Goal: Task Accomplishment & Management: Use online tool/utility

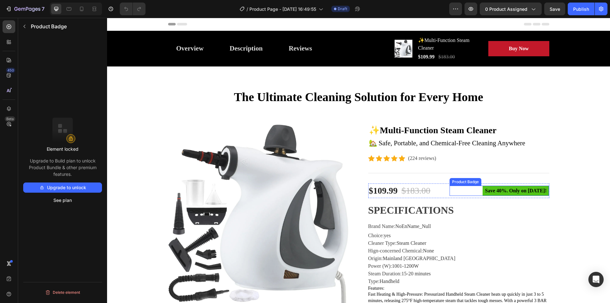
click at [508, 190] on pre "Save 40%. Only on Mother's Day!" at bounding box center [515, 190] width 67 height 10
drag, startPoint x: 47, startPoint y: 166, endPoint x: 76, endPoint y: 173, distance: 29.0
click at [76, 173] on p "Upgrade to Build plan to unlock Product Bundle & other premium features." at bounding box center [62, 167] width 79 height 20
click at [78, 111] on div "Element locked Upgrade to Build plan to unlock Product Bundle & other premium f…" at bounding box center [62, 178] width 89 height 285
click at [72, 139] on rect at bounding box center [71, 138] width 9 height 9
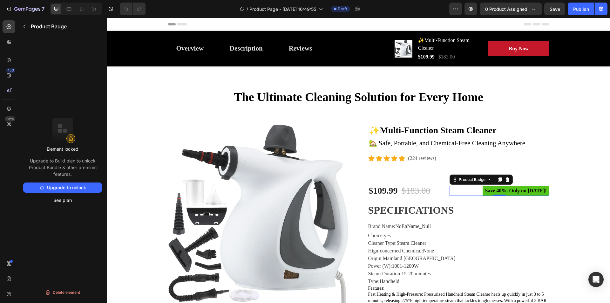
click at [58, 184] on button "Upgrade to unlock" at bounding box center [62, 187] width 79 height 10
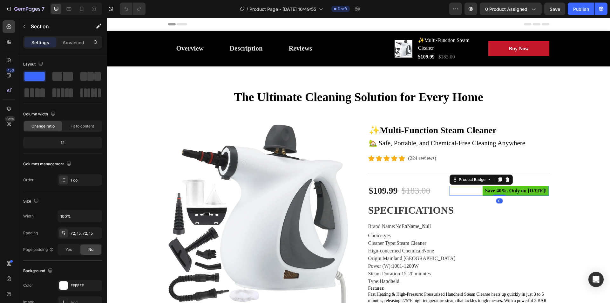
click at [522, 190] on pre "Save 40%. Only on Mother's Day!" at bounding box center [515, 190] width 67 height 10
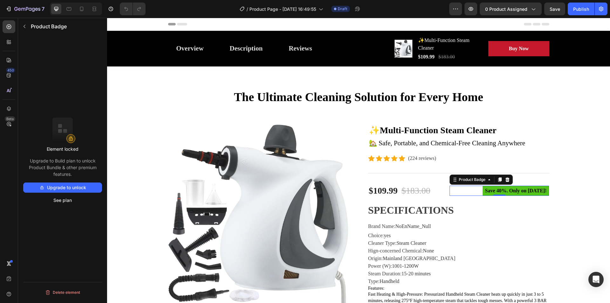
click at [504, 190] on pre "Save 40%. Only on Mother's Day!" at bounding box center [515, 190] width 67 height 10
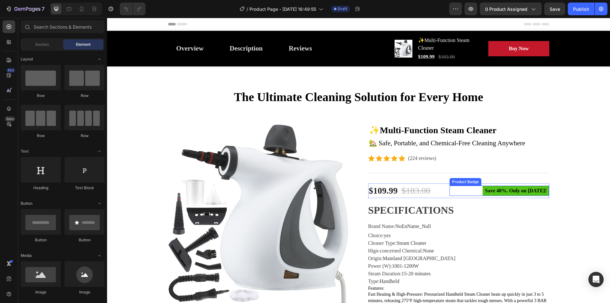
click at [506, 192] on pre "Save 40%. Only on Mother's Day!" at bounding box center [515, 190] width 67 height 10
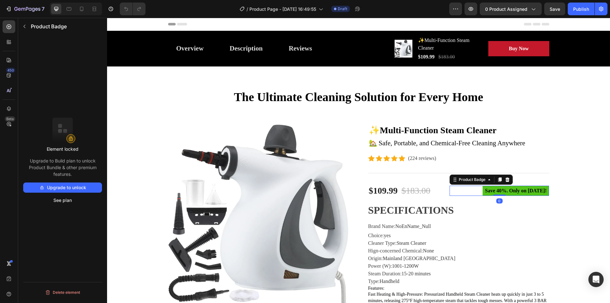
click at [72, 138] on rect at bounding box center [71, 138] width 9 height 9
drag, startPoint x: 46, startPoint y: 170, endPoint x: 89, endPoint y: 170, distance: 43.2
click at [89, 170] on p "Upgrade to Build plan to unlock Product Bundle & other premium features." at bounding box center [62, 167] width 79 height 20
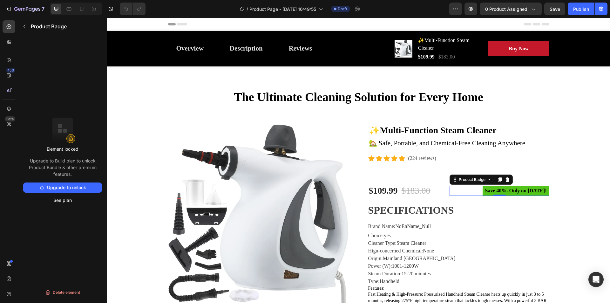
click at [41, 168] on p "Upgrade to Build plan to unlock Product Bundle & other premium features." at bounding box center [62, 167] width 79 height 20
drag, startPoint x: 29, startPoint y: 167, endPoint x: 83, endPoint y: 172, distance: 54.2
click at [83, 172] on p "Upgrade to Build plan to unlock Product Bundle & other premium features." at bounding box center [62, 167] width 79 height 20
copy p "Product Bundle & other premium features."
click at [75, 187] on button "Upgrade to unlock" at bounding box center [62, 187] width 79 height 10
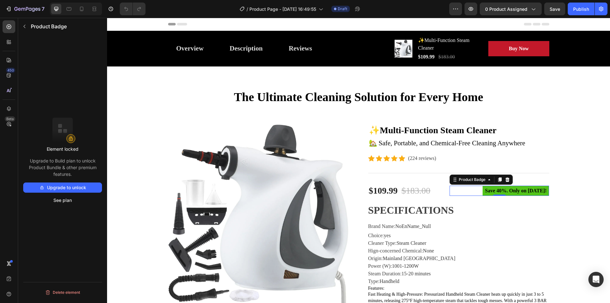
click at [67, 219] on div "Element locked Upgrade to Build plan to unlock Product Bundle & other premium f…" at bounding box center [62, 178] width 89 height 285
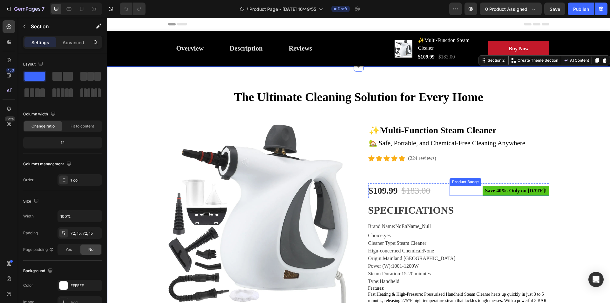
click at [528, 191] on pre "Save 40%. Only on [DATE]!" at bounding box center [515, 190] width 67 height 10
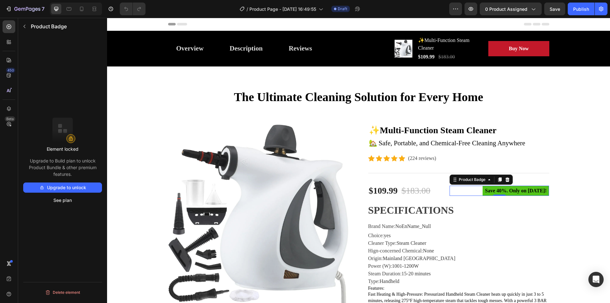
click at [525, 191] on pre "Save 40%. Only on [DATE]!" at bounding box center [515, 190] width 67 height 10
click at [500, 191] on pre "Save 40%. Only on [DATE]!" at bounding box center [515, 190] width 67 height 10
click at [24, 26] on icon "button" at bounding box center [24, 26] width 5 height 5
click at [489, 192] on pre "Save 40%. Only on [DATE]!" at bounding box center [515, 190] width 67 height 10
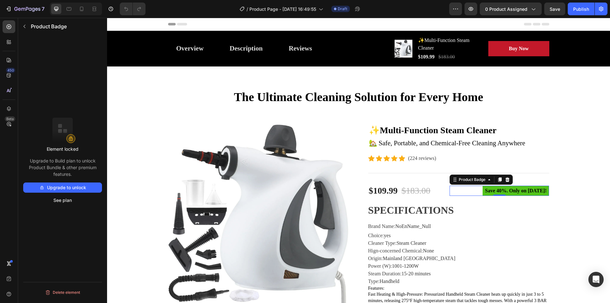
drag, startPoint x: 503, startPoint y: 177, endPoint x: 509, endPoint y: 178, distance: 6.5
click at [504, 177] on icon at bounding box center [506, 179] width 5 height 5
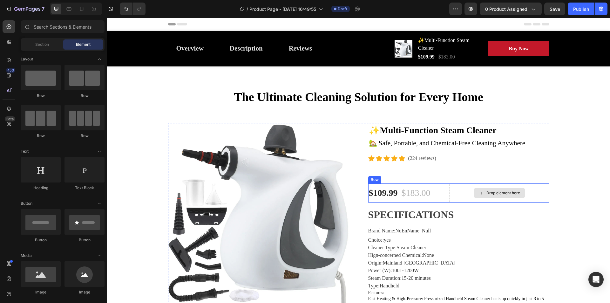
click at [504, 191] on div "Drop element here" at bounding box center [503, 192] width 34 height 5
click at [498, 192] on div "Drop element here" at bounding box center [503, 192] width 34 height 5
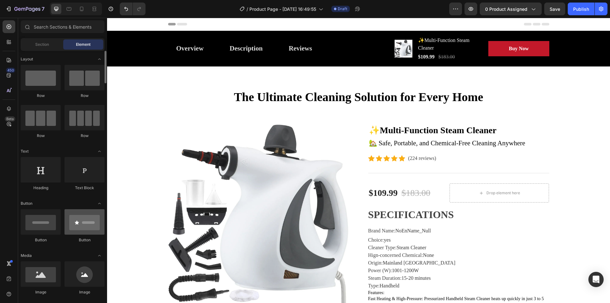
click at [86, 227] on div at bounding box center [84, 221] width 40 height 25
click at [85, 225] on div at bounding box center [84, 221] width 40 height 25
click at [74, 225] on div at bounding box center [84, 221] width 40 height 25
click at [31, 223] on div at bounding box center [41, 221] width 40 height 25
click at [36, 43] on span "Section" at bounding box center [42, 45] width 14 height 6
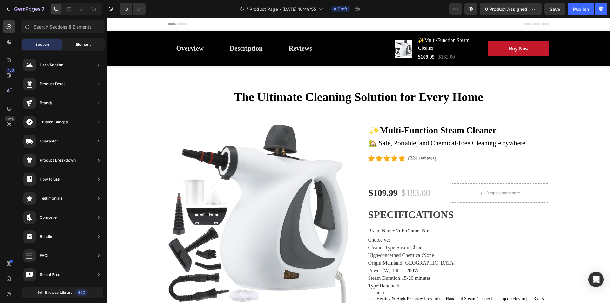
click at [78, 42] on span "Element" at bounding box center [83, 45] width 15 height 6
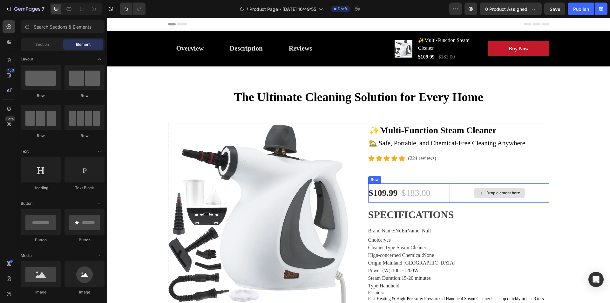
click at [487, 197] on div "Drop element here" at bounding box center [498, 193] width 51 height 10
click at [486, 194] on div "Drop element here" at bounding box center [503, 192] width 34 height 5
click at [478, 192] on icon at bounding box center [480, 192] width 5 height 5
click at [500, 190] on div "Drop element here" at bounding box center [498, 193] width 51 height 10
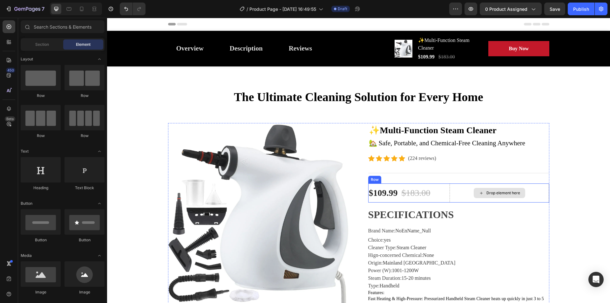
click at [509, 193] on div "Drop element here" at bounding box center [503, 192] width 34 height 5
click at [510, 194] on div "Drop element here" at bounding box center [503, 192] width 34 height 5
click at [509, 194] on div "Drop element here" at bounding box center [503, 192] width 34 height 5
click at [500, 192] on div "Drop element here" at bounding box center [503, 192] width 34 height 5
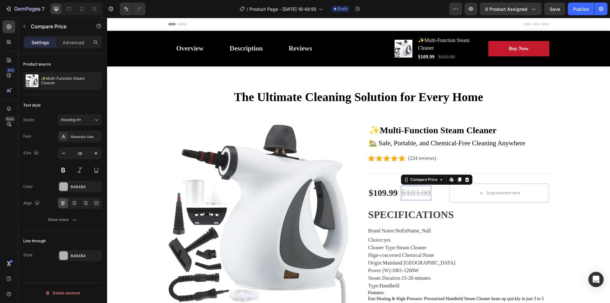
click at [410, 190] on div "$183.00" at bounding box center [416, 192] width 30 height 15
click at [421, 195] on div "$183.00" at bounding box center [416, 192] width 30 height 15
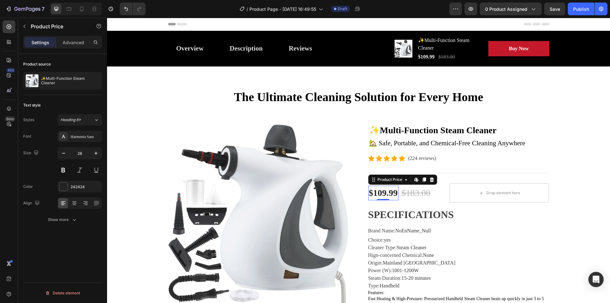
click at [381, 194] on div "$109.99" at bounding box center [383, 192] width 30 height 15
click at [482, 188] on div "Drop element here" at bounding box center [498, 193] width 51 height 10
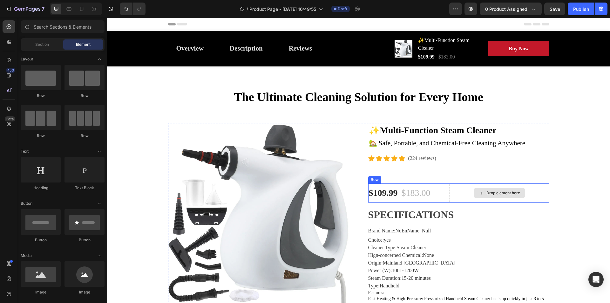
click at [493, 193] on div "Drop element here" at bounding box center [503, 192] width 34 height 5
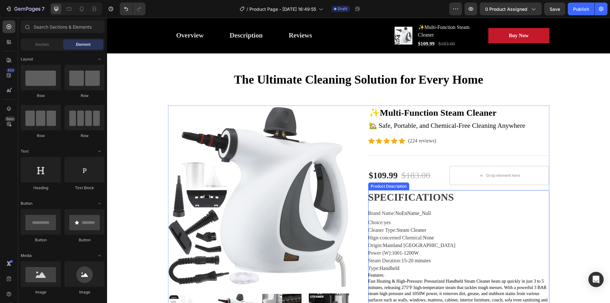
scroll to position [32, 0]
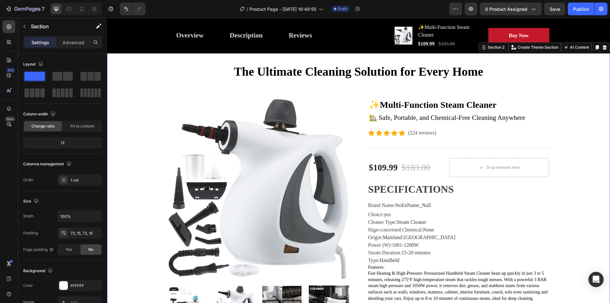
scroll to position [0, 0]
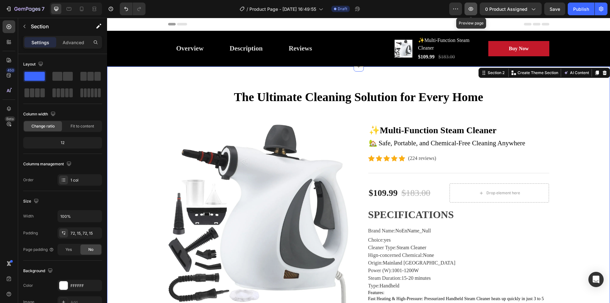
click at [472, 9] on icon "button" at bounding box center [470, 9] width 6 height 6
click at [496, 191] on div "Drop element here" at bounding box center [503, 192] width 34 height 5
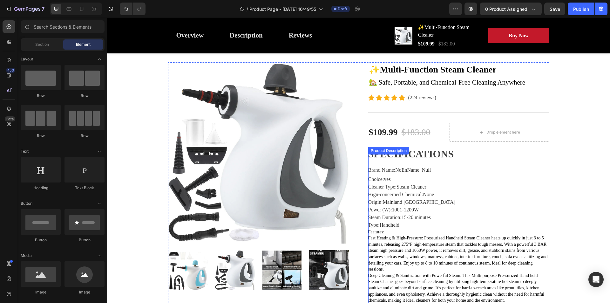
scroll to position [63, 0]
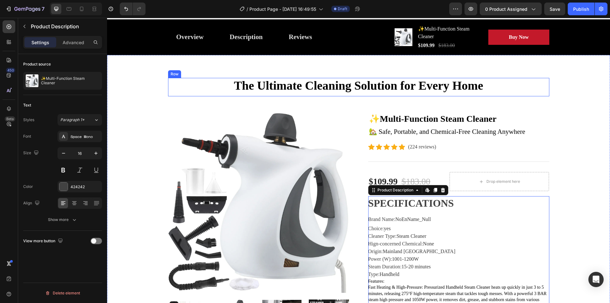
scroll to position [0, 0]
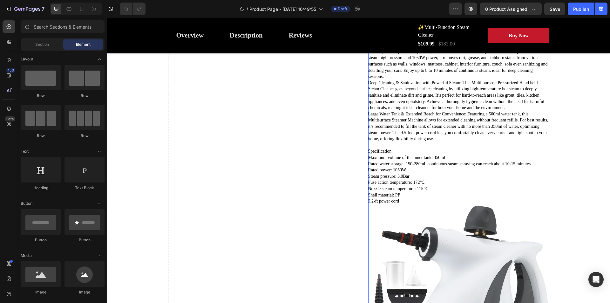
scroll to position [317, 0]
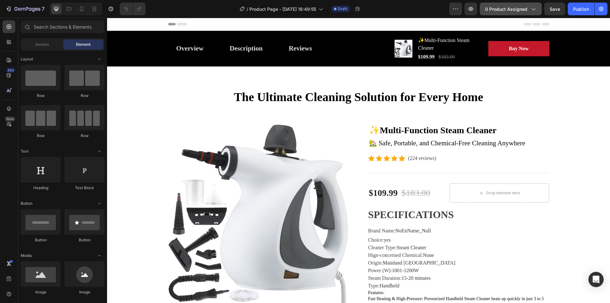
click at [526, 8] on span "0 product assigned" at bounding box center [506, 9] width 42 height 7
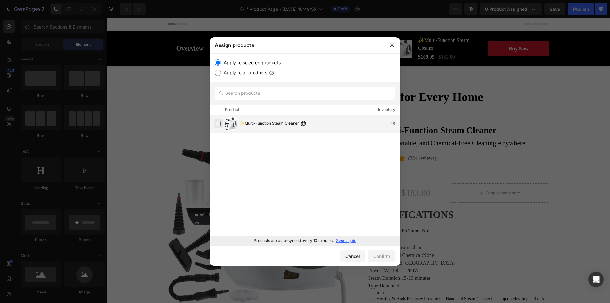
click at [218, 123] on label at bounding box center [218, 123] width 5 height 5
click at [379, 258] on div "Confirm" at bounding box center [381, 255] width 17 height 7
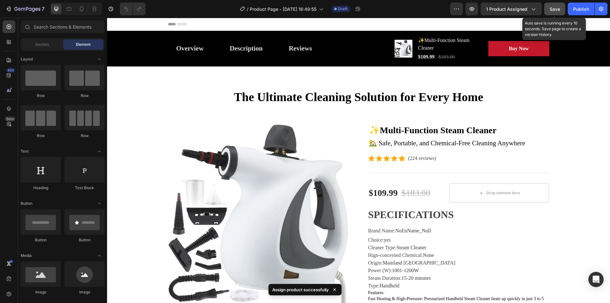
click at [552, 6] on span "Save" at bounding box center [554, 8] width 10 height 5
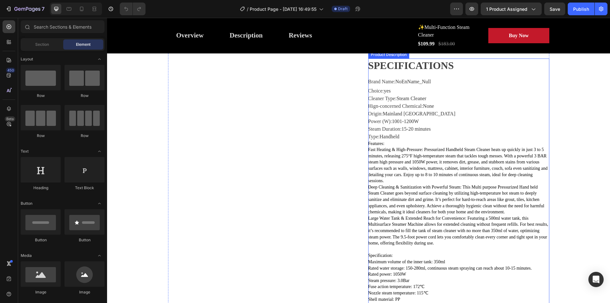
scroll to position [95, 0]
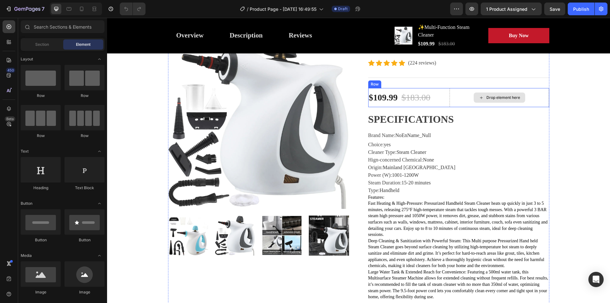
click at [492, 101] on div "Drop element here" at bounding box center [498, 97] width 51 height 10
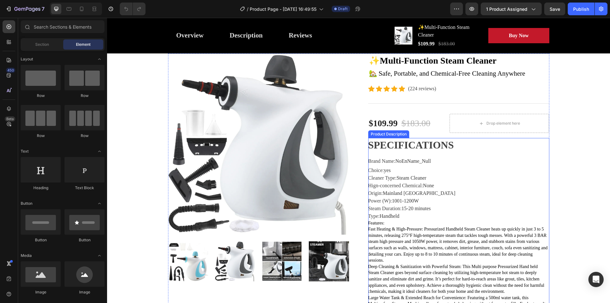
scroll to position [127, 0]
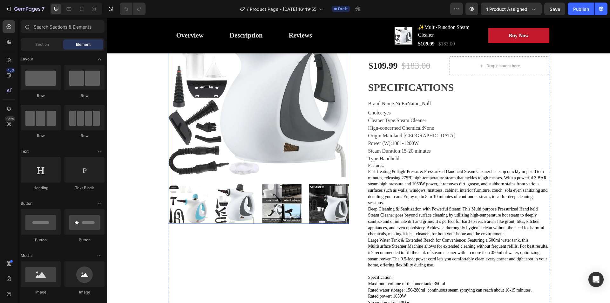
click at [219, 203] on img at bounding box center [235, 204] width 40 height 40
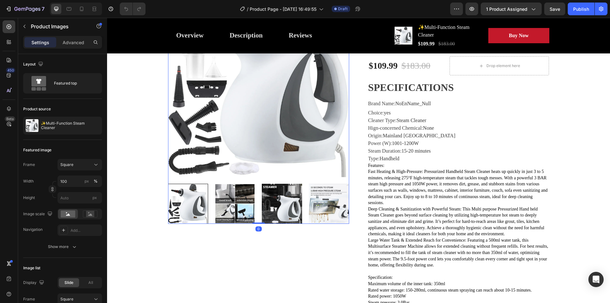
click at [332, 197] on img at bounding box center [329, 204] width 40 height 40
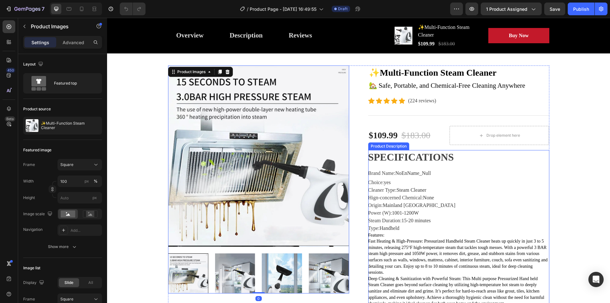
scroll to position [0, 0]
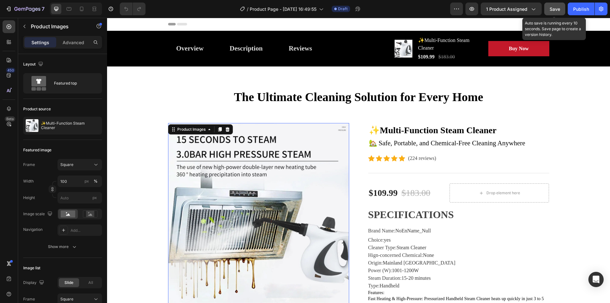
click at [554, 8] on span "Save" at bounding box center [554, 8] width 10 height 5
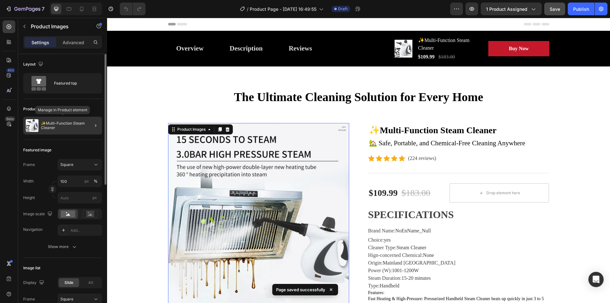
click at [59, 124] on p "✨Multi-Function Steam Cleaner" at bounding box center [70, 125] width 58 height 9
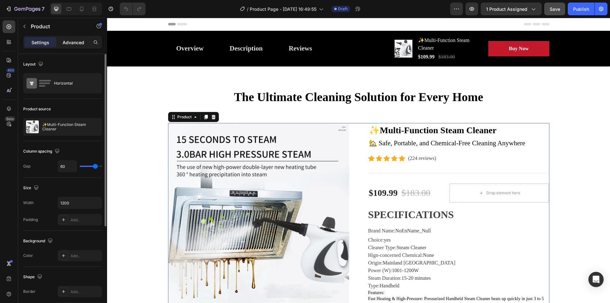
click at [70, 44] on p "Advanced" at bounding box center [74, 42] width 22 height 7
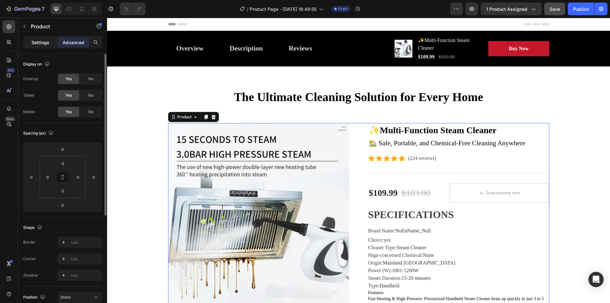
click at [41, 43] on p "Settings" at bounding box center [40, 42] width 18 height 7
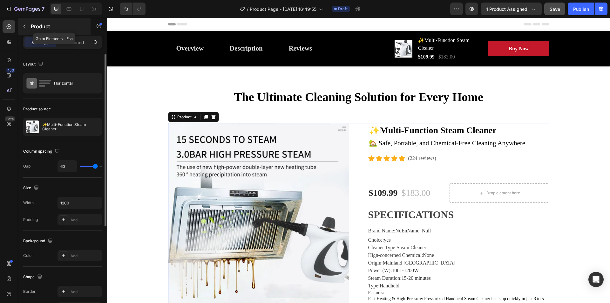
click at [32, 26] on p "Product" at bounding box center [58, 27] width 54 height 8
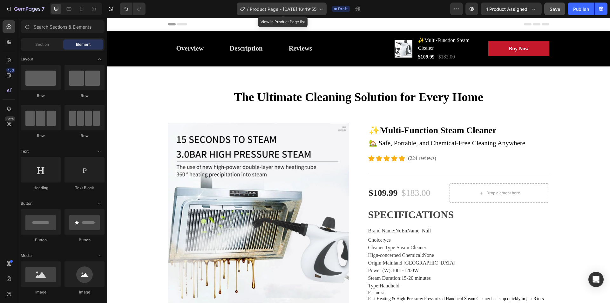
click at [289, 8] on span "Product Page - [DATE] 16:49:55" at bounding box center [283, 9] width 67 height 7
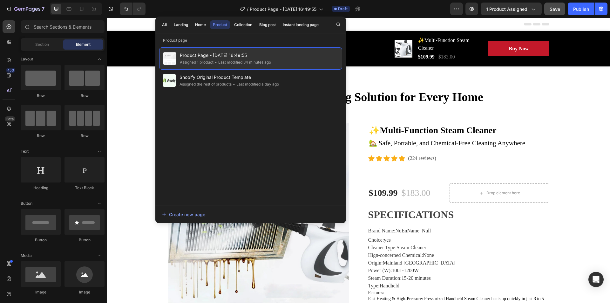
click at [213, 57] on span "Product Page - [DATE] 16:49:55" at bounding box center [225, 55] width 91 height 8
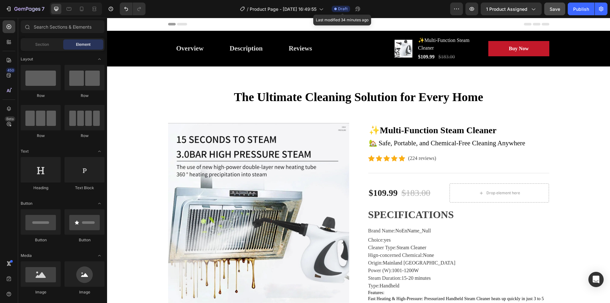
click at [344, 9] on span "Draft" at bounding box center [343, 9] width 10 height 6
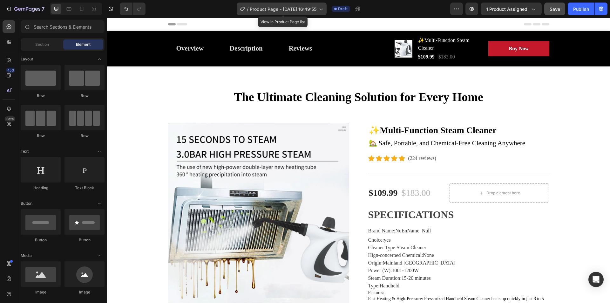
click at [297, 7] on span "Product Page - [DATE] 16:49:55" at bounding box center [283, 9] width 67 height 7
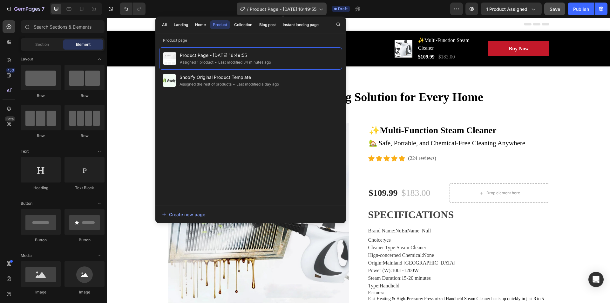
click at [297, 7] on span "Product Page - [DATE] 16:49:55" at bounding box center [283, 9] width 67 height 7
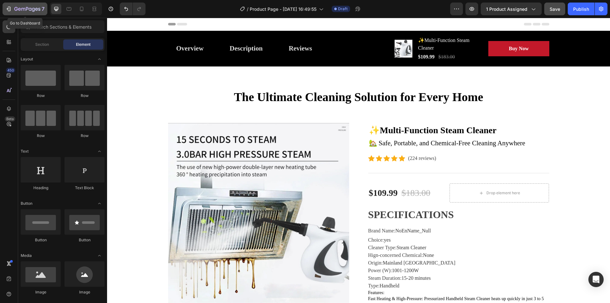
click at [11, 8] on icon "button" at bounding box center [8, 9] width 6 height 6
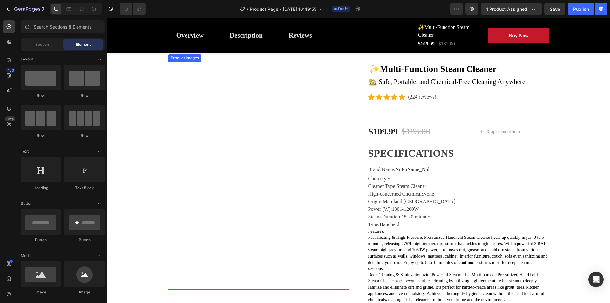
scroll to position [63, 0]
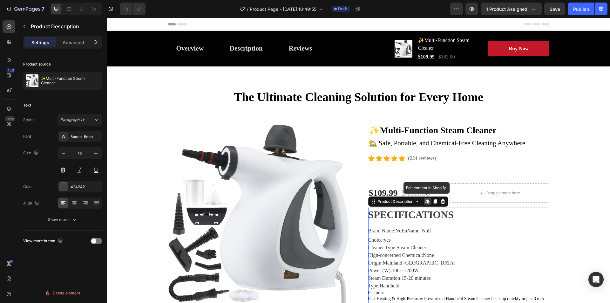
click at [427, 200] on icon at bounding box center [427, 201] width 1 height 3
click at [440, 202] on icon at bounding box center [442, 201] width 4 height 4
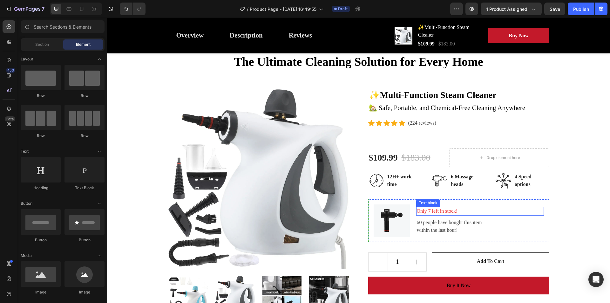
scroll to position [95, 0]
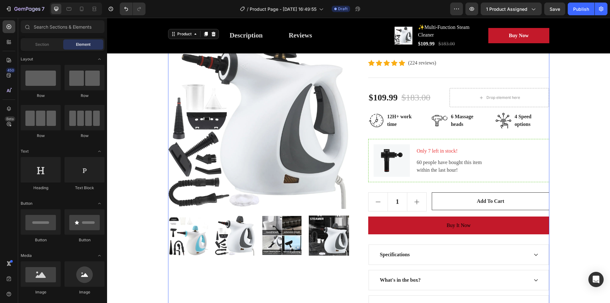
click at [402, 131] on div "✨Multi-Function Steam Cleaner Product Title 🏡 Safe, Portable, and Chemical-Free…" at bounding box center [458, 172] width 181 height 288
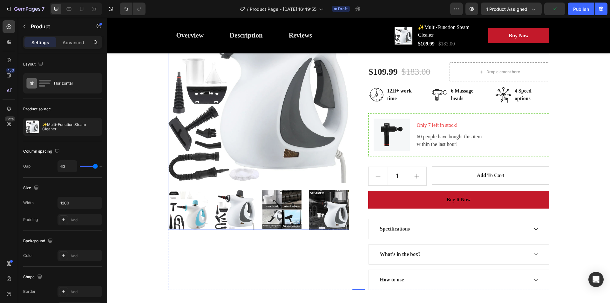
scroll to position [32, 0]
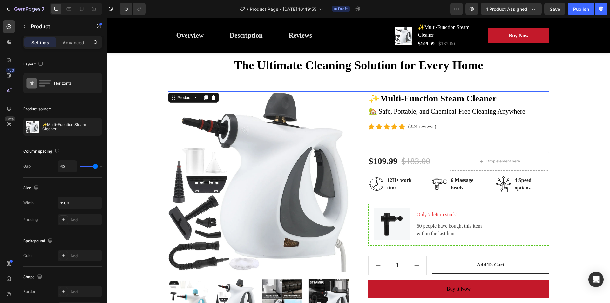
click at [438, 200] on div "✨Multi-Function Steam Cleaner Product Title 🏡 Safe, Portable, and Chemical-Free…" at bounding box center [458, 235] width 181 height 288
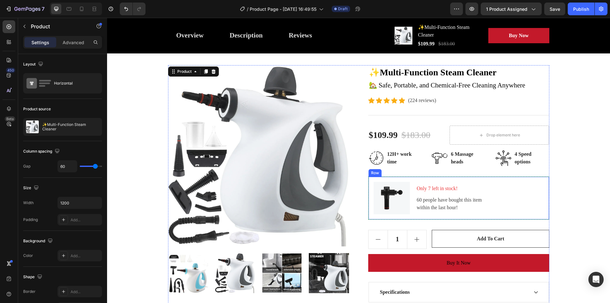
scroll to position [63, 0]
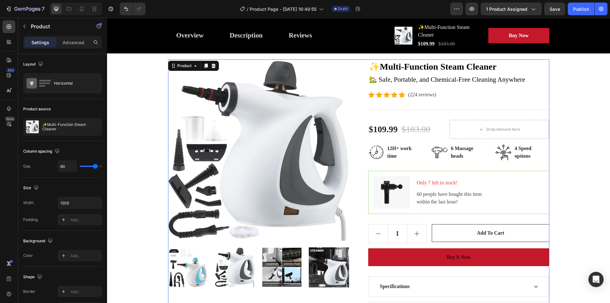
click at [418, 166] on div "✨Multi-Function Steam Cleaner Product Title 🏡 Safe, Portable, and Chemical-Free…" at bounding box center [458, 203] width 181 height 288
click at [398, 164] on div "✨Multi-Function Steam Cleaner Product Title 🏡 Safe, Portable, and Chemical-Free…" at bounding box center [458, 203] width 181 height 288
click at [26, 28] on icon "button" at bounding box center [24, 26] width 5 height 5
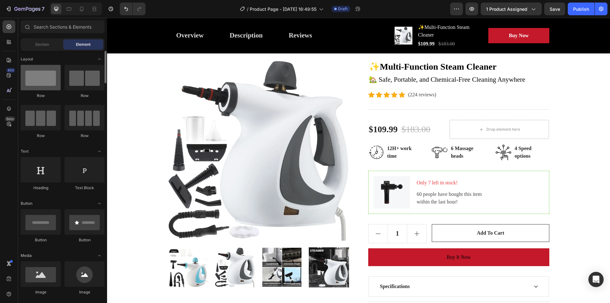
click at [43, 79] on div at bounding box center [41, 77] width 40 height 25
click at [422, 170] on div "✨Multi-Function Steam Cleaner Product Title 🏡 Safe, Portable, and Chemical-Free…" at bounding box center [458, 203] width 181 height 288
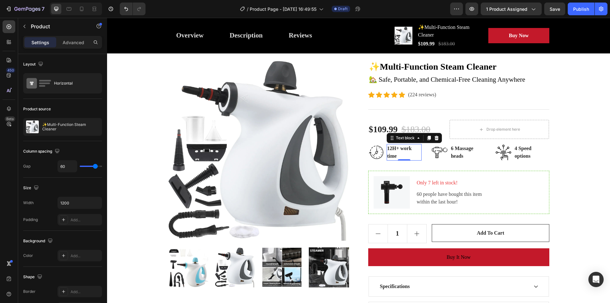
click at [414, 160] on p "12H+ work time" at bounding box center [404, 151] width 34 height 15
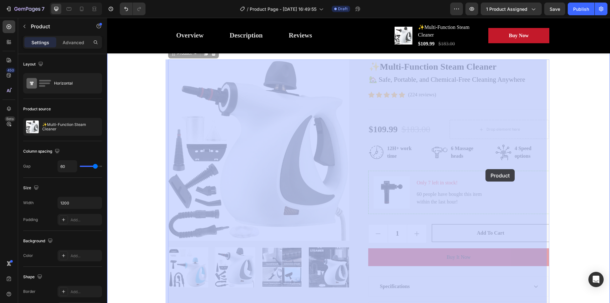
drag, startPoint x: 374, startPoint y: 165, endPoint x: 485, endPoint y: 169, distance: 111.2
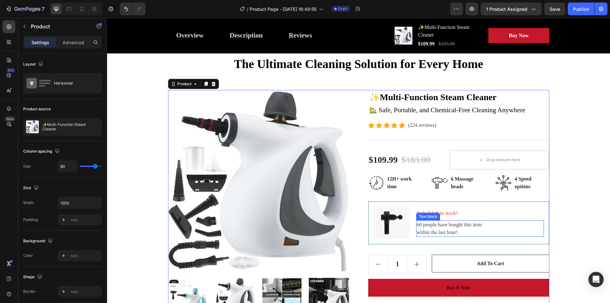
scroll to position [95, 0]
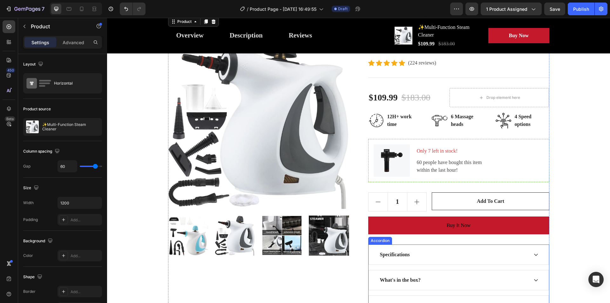
click at [410, 247] on div "Specifications" at bounding box center [459, 254] width 180 height 20
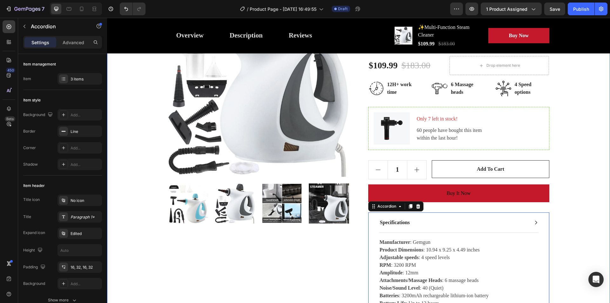
scroll to position [190, 0]
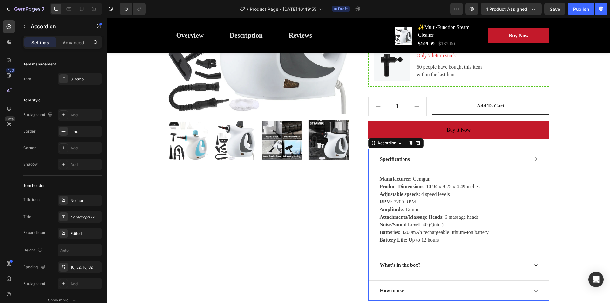
click at [432, 158] on div "Specifications" at bounding box center [453, 159] width 149 height 10
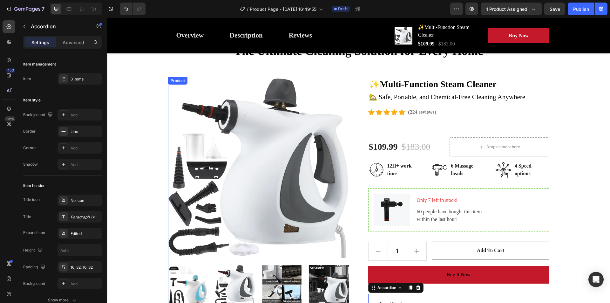
scroll to position [0, 0]
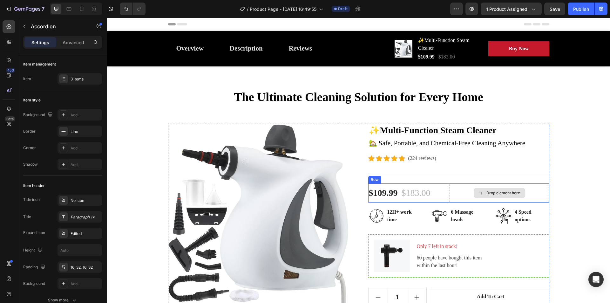
click at [490, 192] on div "Drop element here" at bounding box center [503, 192] width 34 height 5
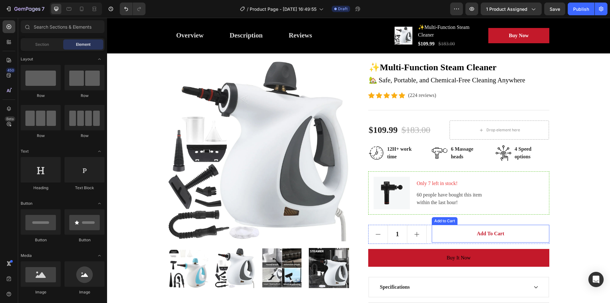
scroll to position [63, 0]
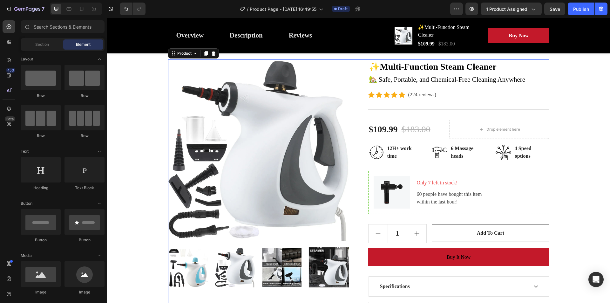
click at [415, 164] on div "✨Multi-Function Steam Cleaner Product Title 🏡 Safe, Portable, and Chemical-Free…" at bounding box center [458, 203] width 181 height 288
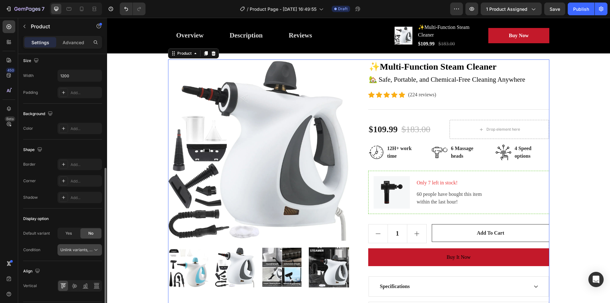
scroll to position [146, 0]
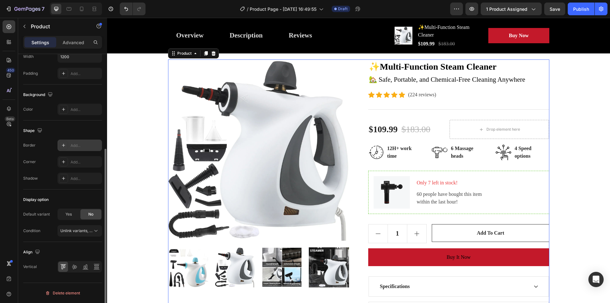
click at [63, 144] on icon at bounding box center [63, 145] width 5 height 5
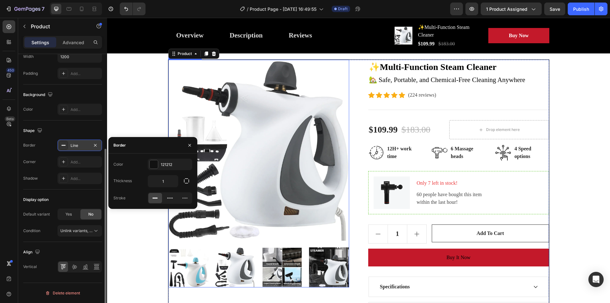
drag, startPoint x: 245, startPoint y: 162, endPoint x: 471, endPoint y: 165, distance: 225.1
drag, startPoint x: 191, startPoint y: 146, endPoint x: 80, endPoint y: 128, distance: 112.6
click at [191, 146] on icon "button" at bounding box center [189, 145] width 5 height 5
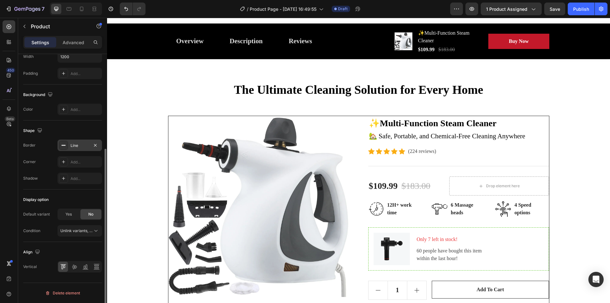
scroll to position [0, 0]
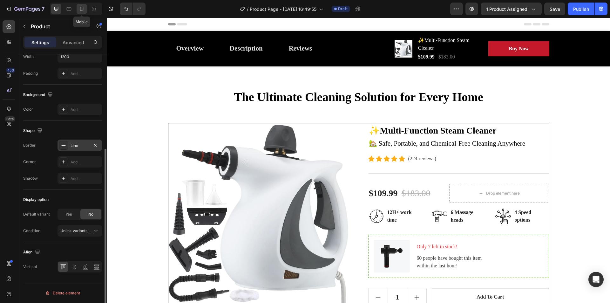
click at [80, 11] on icon at bounding box center [81, 9] width 6 height 6
type input "0"
type input "100%"
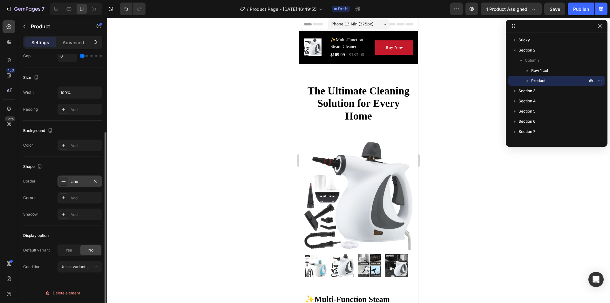
click at [447, 118] on div at bounding box center [358, 160] width 503 height 285
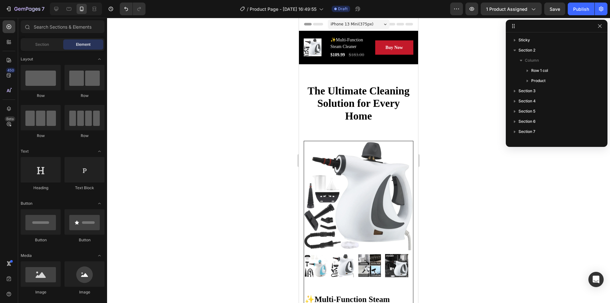
click at [443, 136] on div at bounding box center [358, 160] width 503 height 285
click at [367, 24] on span "iPhone 13 Mini ( 375 px)" at bounding box center [352, 24] width 43 height 6
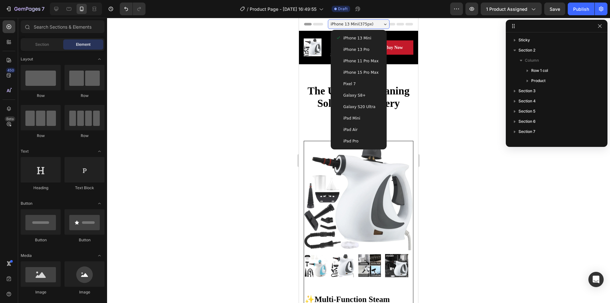
click at [367, 24] on span "iPhone 13 Mini ( 375 px)" at bounding box center [352, 24] width 43 height 6
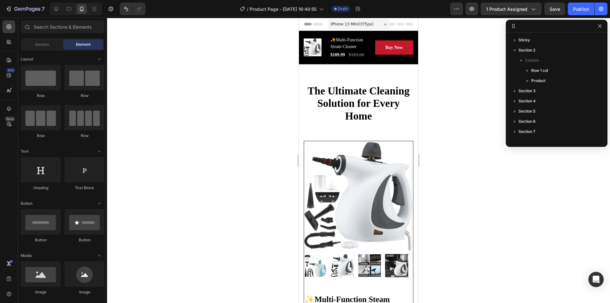
click at [367, 24] on span "iPhone 13 Mini ( 375 px)" at bounding box center [352, 24] width 43 height 6
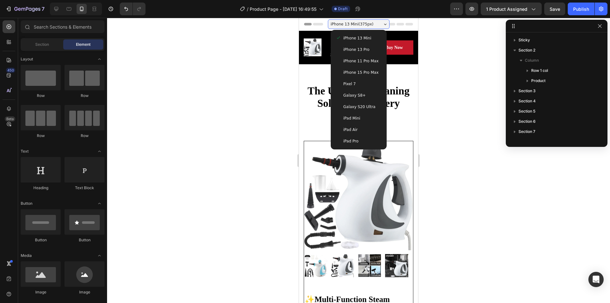
click at [364, 71] on span "iPhone 15 Pro Max" at bounding box center [360, 72] width 35 height 6
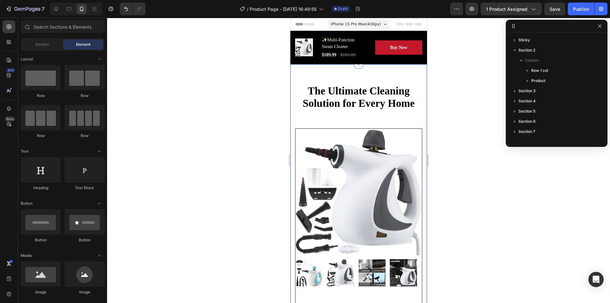
click at [475, 105] on div at bounding box center [358, 160] width 503 height 285
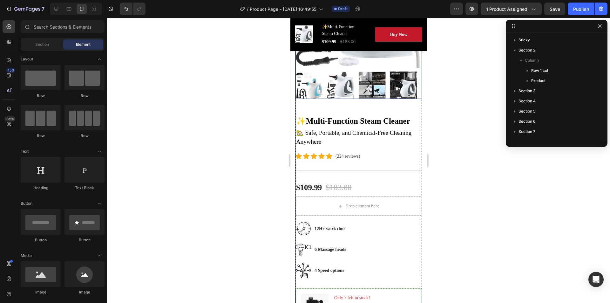
scroll to position [190, 0]
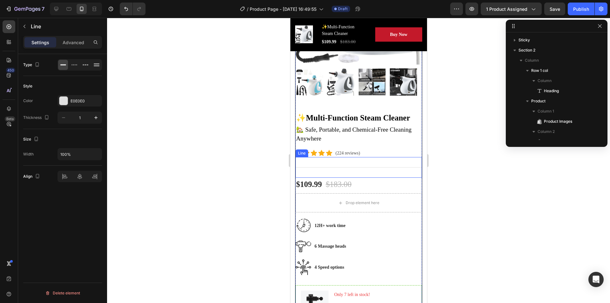
click at [368, 159] on div "Title Line" at bounding box center [358, 167] width 126 height 21
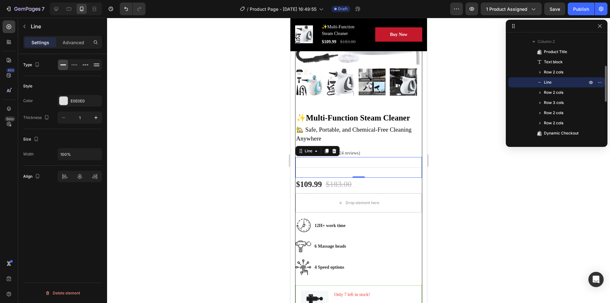
click at [324, 161] on div "Title Line 0" at bounding box center [358, 167] width 126 height 21
click at [300, 160] on div "Title Line 0" at bounding box center [358, 167] width 126 height 21
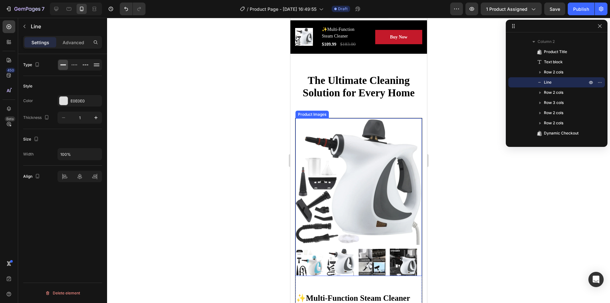
scroll to position [0, 0]
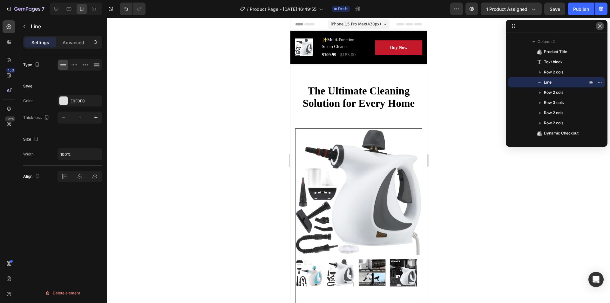
click at [600, 23] on icon "button" at bounding box center [599, 25] width 5 height 5
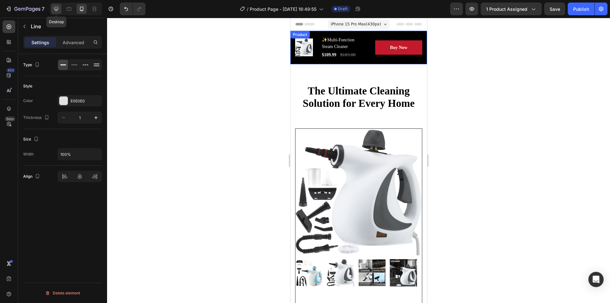
click at [60, 8] on div at bounding box center [56, 9] width 10 height 10
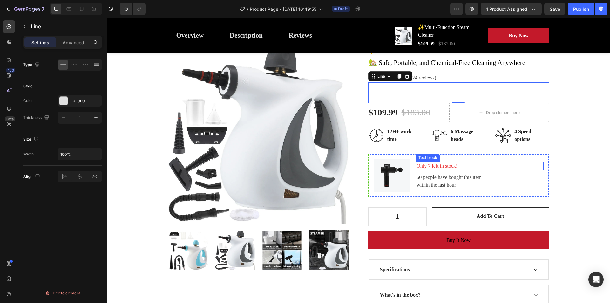
scroll to position [28, 0]
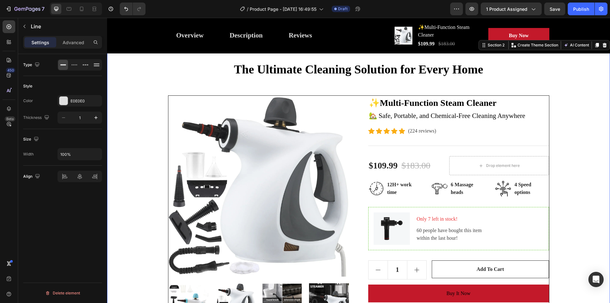
click at [560, 148] on div "The Ultimate Cleaning Solution for Every Home Heading Row Product Images ✨Multi…" at bounding box center [358, 223] width 493 height 322
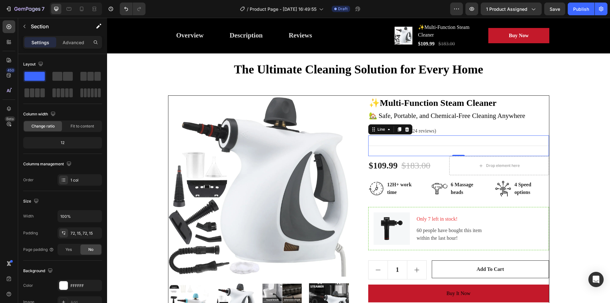
click at [427, 147] on div "Title Line 0" at bounding box center [458, 145] width 181 height 21
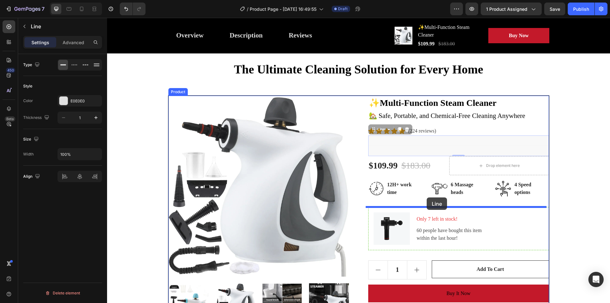
drag, startPoint x: 433, startPoint y: 146, endPoint x: 423, endPoint y: 205, distance: 60.5
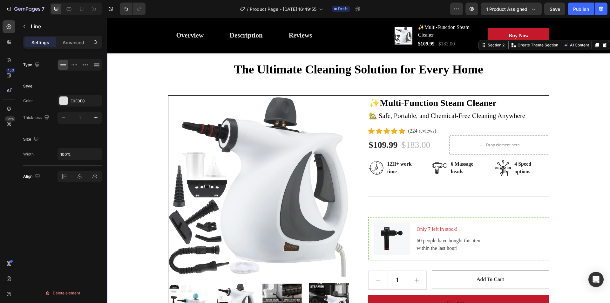
click at [579, 143] on div "The Ultimate Cleaning Solution for Every Home Heading Row Product Images ✨Multi…" at bounding box center [358, 228] width 493 height 332
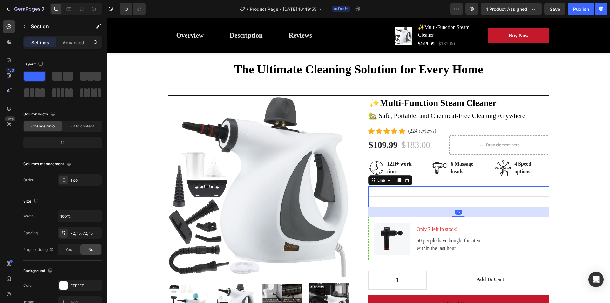
click at [398, 204] on div "Title Line 32" at bounding box center [458, 196] width 181 height 21
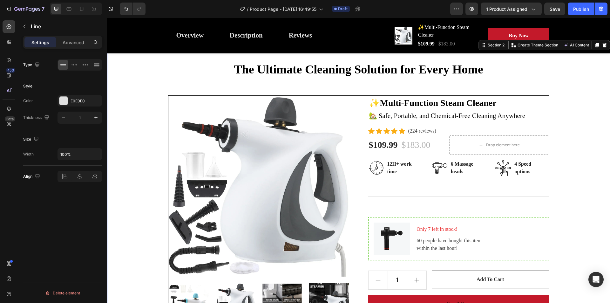
click at [591, 157] on div "The Ultimate Cleaning Solution for Every Home Heading Row Product Images ✨Multi…" at bounding box center [358, 228] width 493 height 332
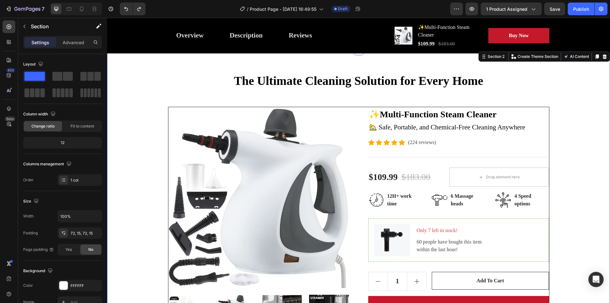
scroll to position [32, 0]
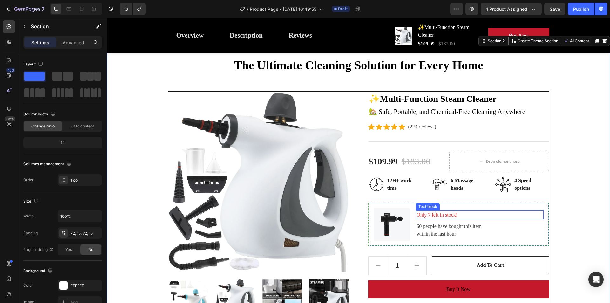
click at [469, 215] on p "Only 7 left in stock!" at bounding box center [479, 215] width 126 height 8
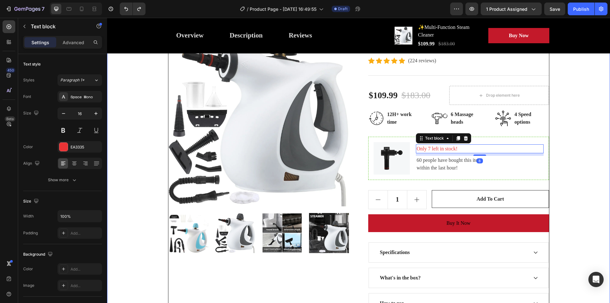
scroll to position [63, 0]
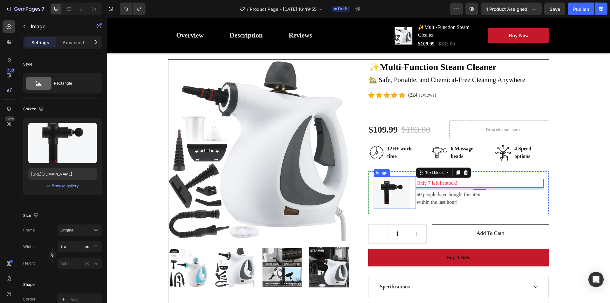
click at [394, 191] on img at bounding box center [391, 192] width 36 height 32
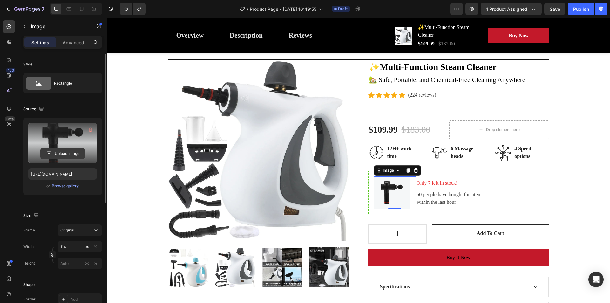
click at [67, 152] on input "file" at bounding box center [63, 153] width 44 height 11
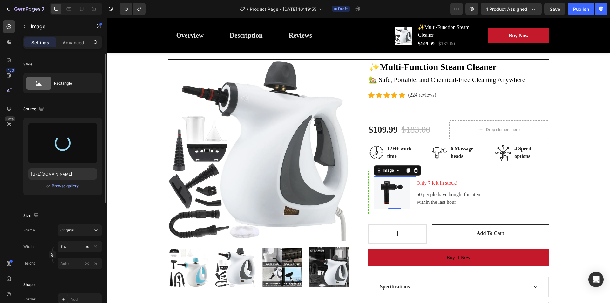
type input "https://cdn.shopify.com/s/files/1/0720/2842/2330/files/gempages_579284546885780…"
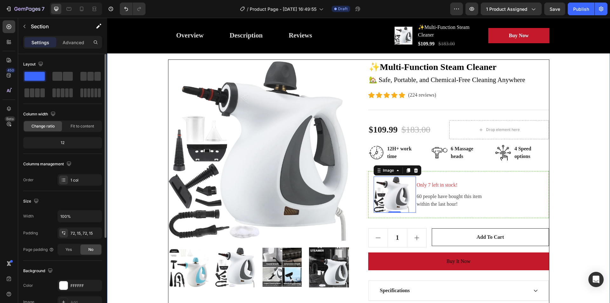
click at [585, 180] on div "The Ultimate Cleaning Solution for Every Home Heading Row Product Images ✨Multi…" at bounding box center [358, 189] width 493 height 326
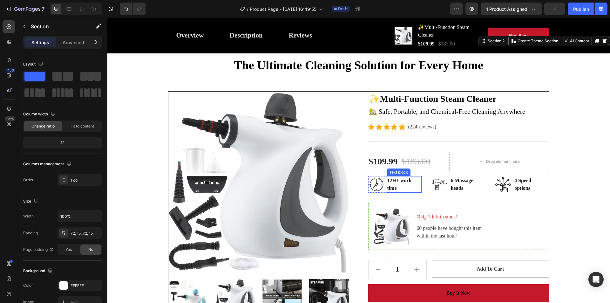
scroll to position [0, 0]
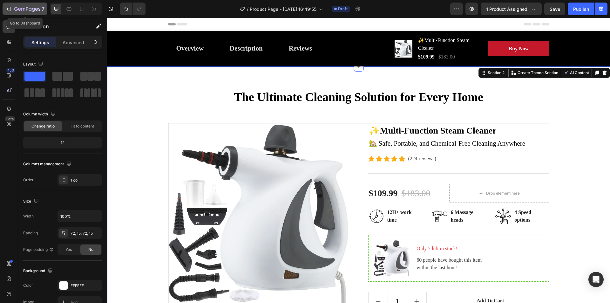
click at [11, 7] on icon "button" at bounding box center [8, 9] width 6 height 6
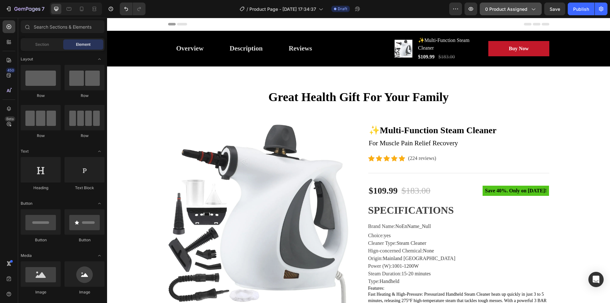
click at [520, 9] on span "0 product assigned" at bounding box center [506, 9] width 42 height 7
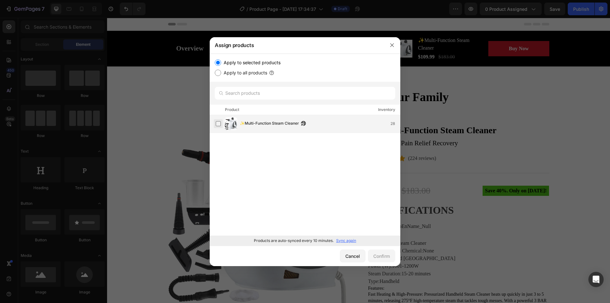
click at [219, 124] on label at bounding box center [218, 123] width 5 height 5
click at [385, 253] on div "Confirm" at bounding box center [381, 255] width 17 height 7
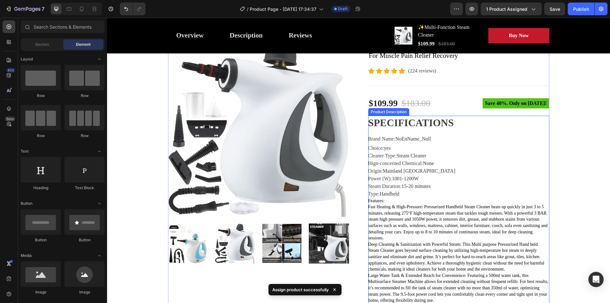
scroll to position [95, 0]
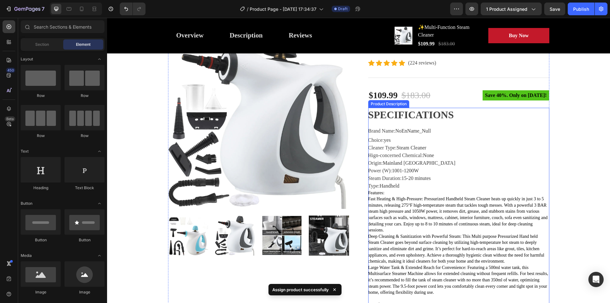
click at [415, 190] on p "Features: Fast Heating & High-Pressure: Pressurized Handheld Steam Cleaner heat…" at bounding box center [458, 274] width 181 height 168
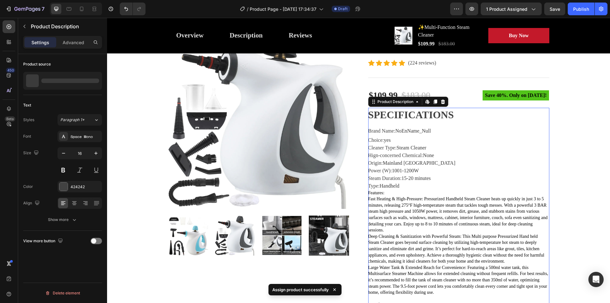
click at [415, 190] on p "Features: Fast Heating & High-Pressure: Pressurized Handheld Steam Cleaner heat…" at bounding box center [458, 274] width 181 height 168
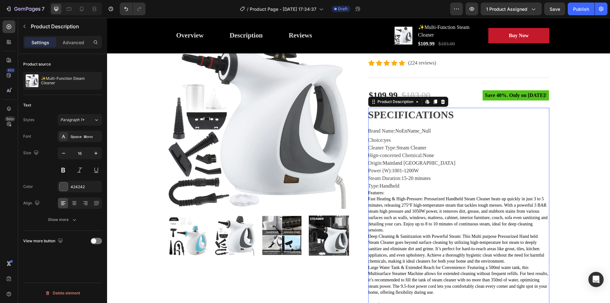
click at [421, 179] on span "15-20 minutes" at bounding box center [415, 177] width 29 height 5
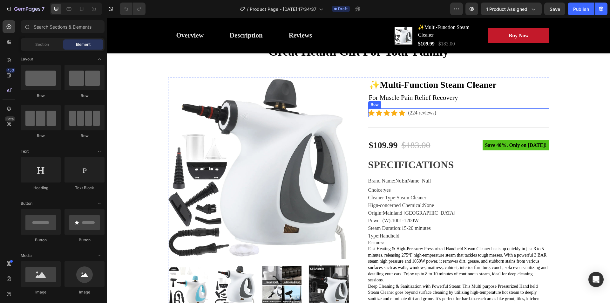
scroll to position [222, 0]
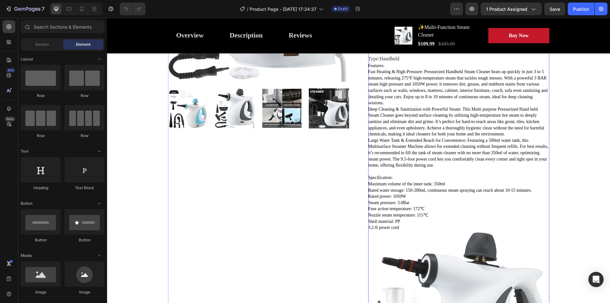
click at [439, 157] on p "Features: Fast Heating & High-Pressure: Pressurized Handheld Steam Cleaner heat…" at bounding box center [458, 147] width 181 height 168
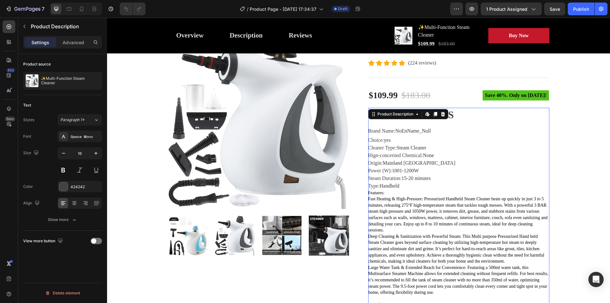
scroll to position [0, 0]
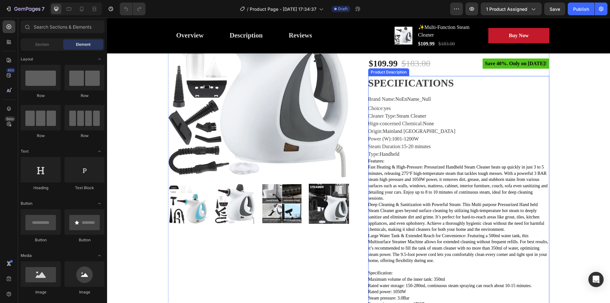
click at [424, 202] on p "Features: Fast Heating & High-Pressure: Pressurized Handheld Steam Cleaner heat…" at bounding box center [458, 242] width 181 height 168
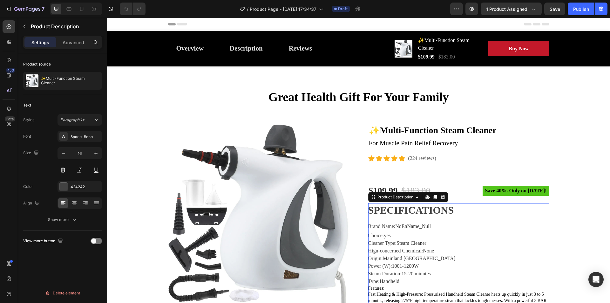
click at [427, 199] on icon at bounding box center [427, 196] width 5 height 5
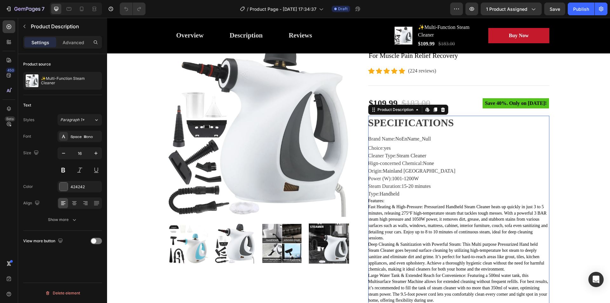
scroll to position [95, 0]
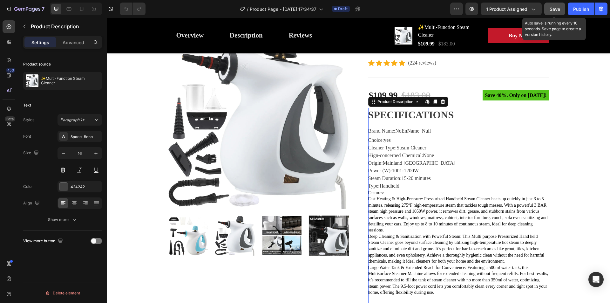
click at [551, 9] on span "Save" at bounding box center [554, 8] width 10 height 5
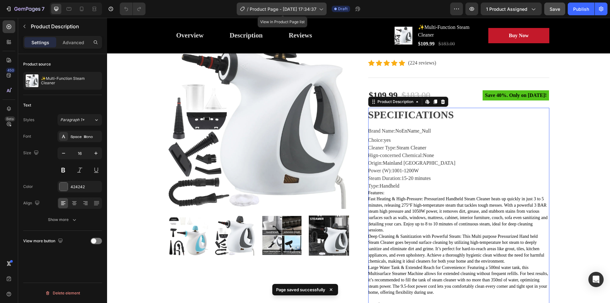
click at [295, 10] on span "Product Page - Aug 28, 17:34:37" at bounding box center [283, 9] width 67 height 7
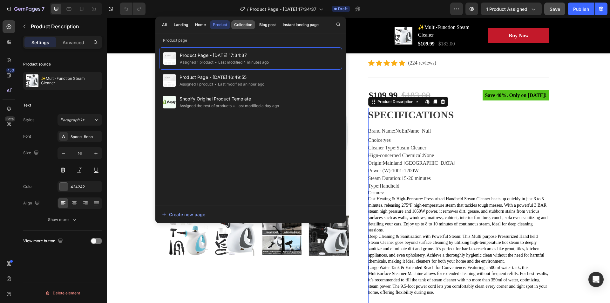
click at [240, 26] on div "Collection" at bounding box center [243, 25] width 18 height 6
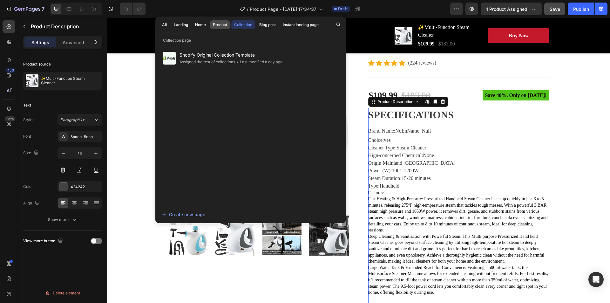
click at [220, 24] on div "Product" at bounding box center [220, 25] width 14 height 6
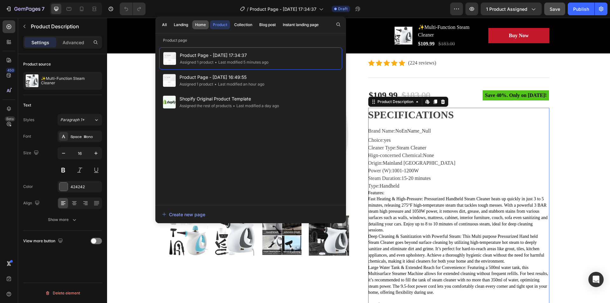
click at [204, 26] on div "Home" at bounding box center [200, 25] width 11 height 6
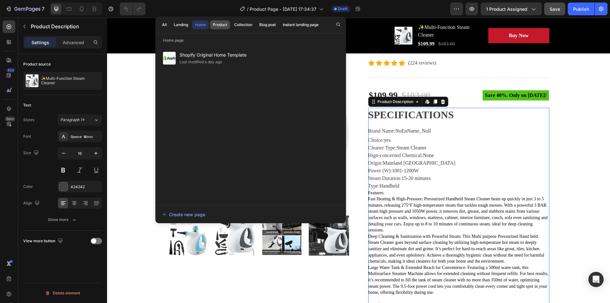
click at [225, 24] on div "Product" at bounding box center [220, 25] width 14 height 6
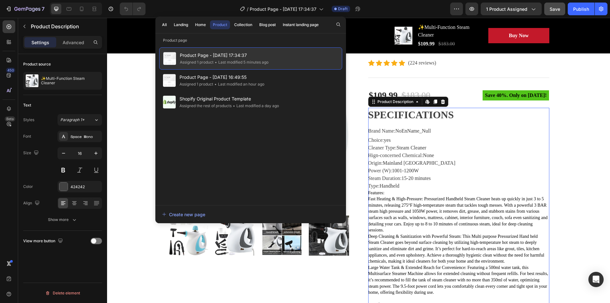
click at [228, 58] on span "Product Page - Aug 28, 17:34:37" at bounding box center [224, 55] width 89 height 8
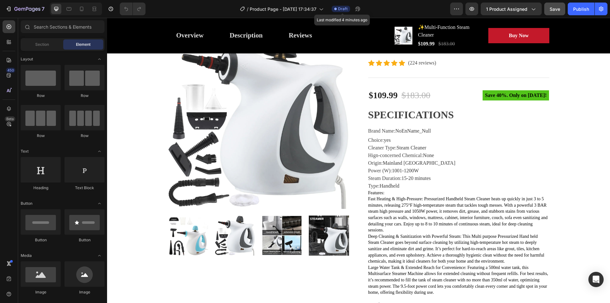
click at [345, 9] on span "Draft" at bounding box center [343, 9] width 10 height 6
click at [8, 28] on icon at bounding box center [9, 26] width 6 height 6
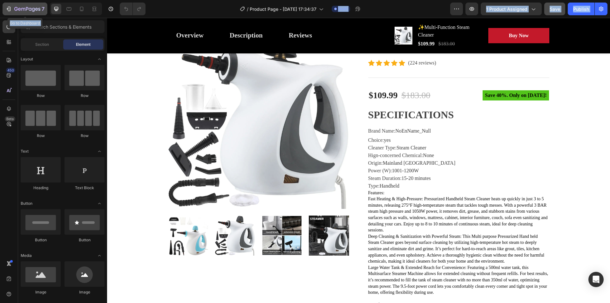
drag, startPoint x: 8, startPoint y: 28, endPoint x: 9, endPoint y: 9, distance: 19.1
click at [9, 0] on div "7 Go to Dashboard Version history / Product Page - Aug 28, 17:34:37 Draft Previ…" at bounding box center [305, 0] width 610 height 0
click at [9, 9] on icon "button" at bounding box center [8, 9] width 6 height 6
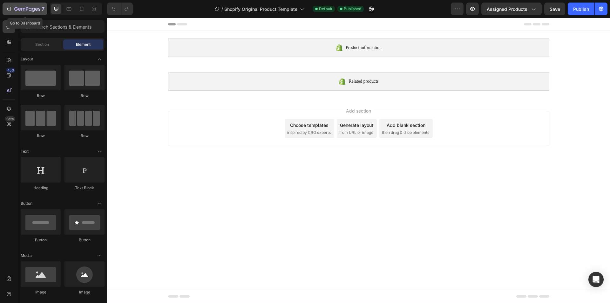
click at [12, 6] on div "7" at bounding box center [24, 9] width 39 height 8
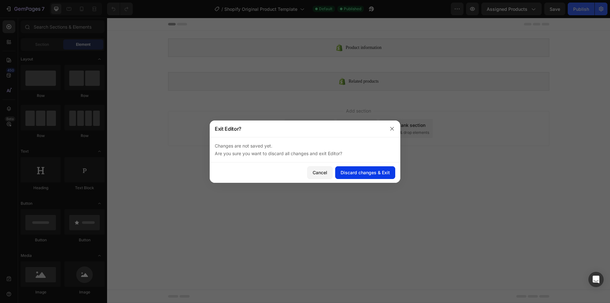
click at [356, 172] on div "Discard changes & Exit" at bounding box center [364, 172] width 49 height 7
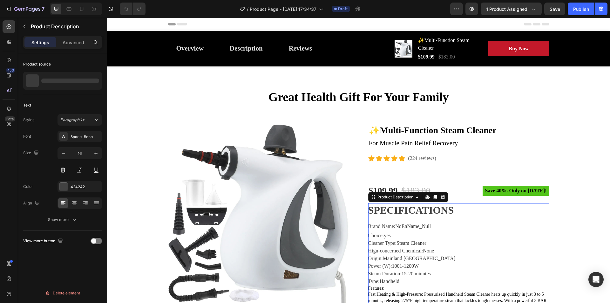
click at [373, 201] on div "Product Description" at bounding box center [395, 197] width 51 height 8
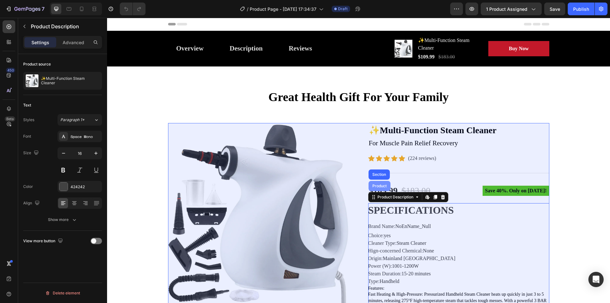
click at [378, 187] on div "Product" at bounding box center [379, 186] width 17 height 4
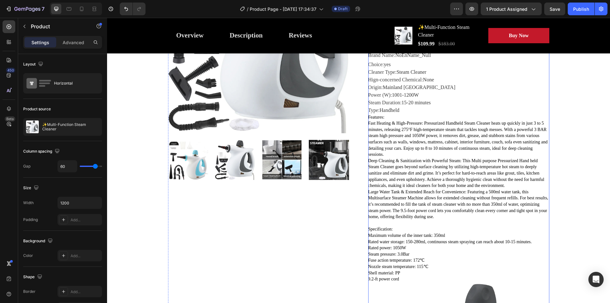
scroll to position [95, 0]
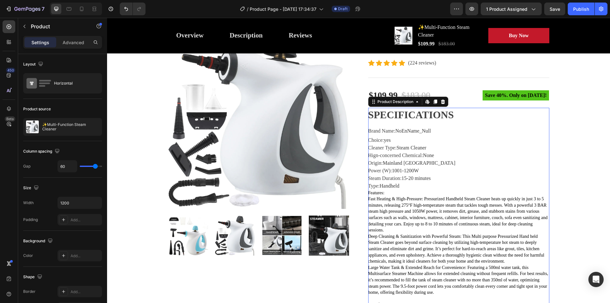
click at [452, 217] on p "Features: Fast Heating & High-Pressure: Pressurized Handheld Steam Cleaner heat…" at bounding box center [458, 274] width 181 height 168
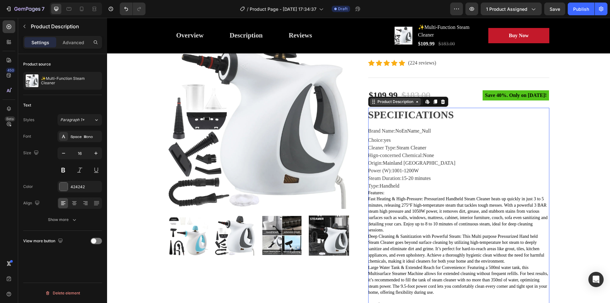
click at [383, 103] on div "Product Description" at bounding box center [395, 102] width 38 height 6
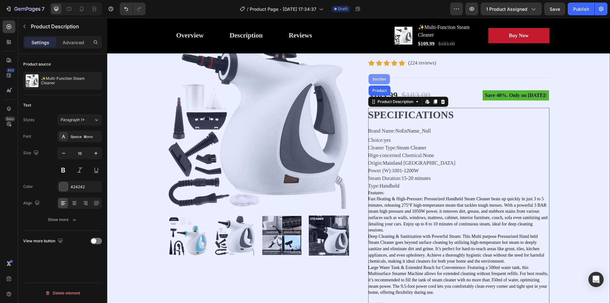
click at [376, 78] on div "Section" at bounding box center [379, 79] width 16 height 4
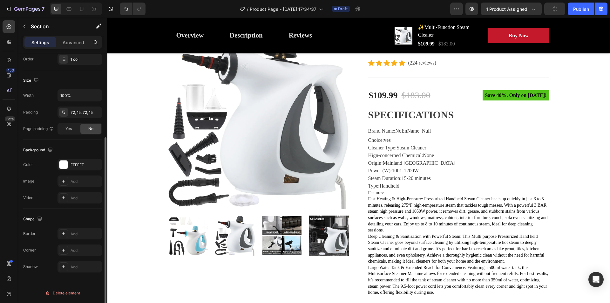
scroll to position [0, 0]
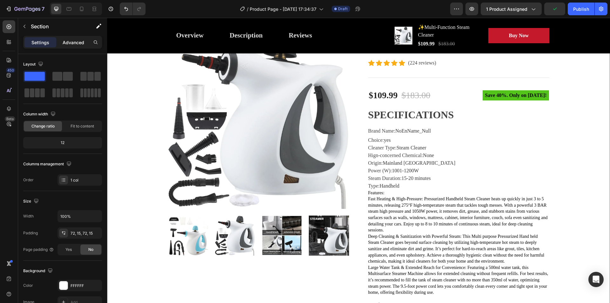
click at [72, 42] on p "Advanced" at bounding box center [74, 42] width 22 height 7
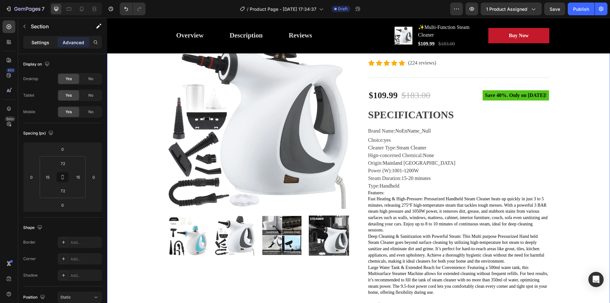
click at [42, 43] on p "Settings" at bounding box center [40, 42] width 18 height 7
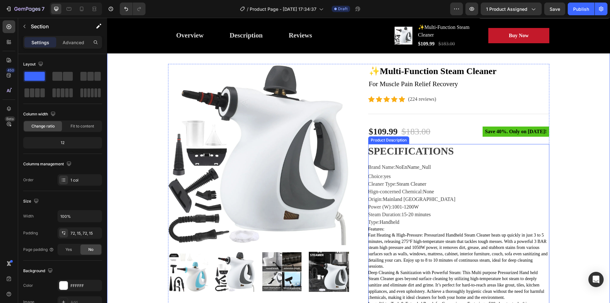
scroll to position [95, 0]
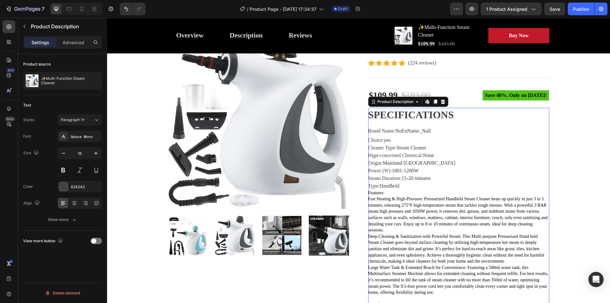
click at [433, 100] on icon at bounding box center [434, 101] width 3 height 4
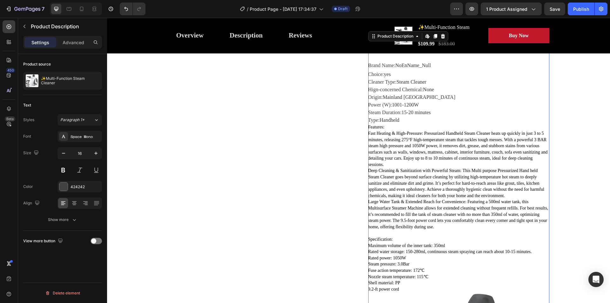
scroll to position [2127, 0]
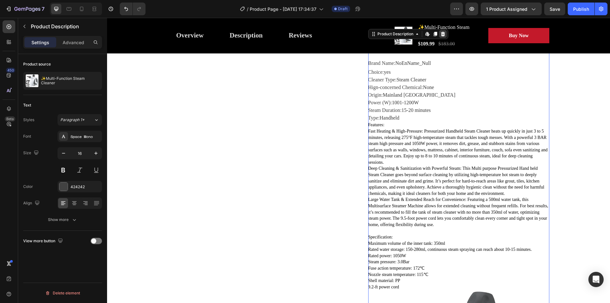
drag, startPoint x: 439, startPoint y: 32, endPoint x: 441, endPoint y: 60, distance: 28.0
click at [440, 32] on icon at bounding box center [442, 33] width 5 height 5
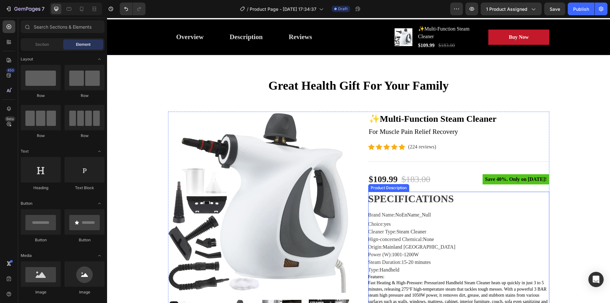
scroll to position [0, 0]
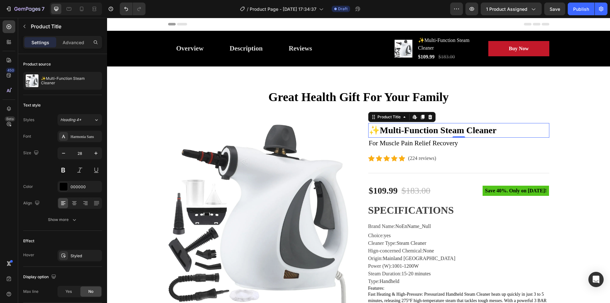
click at [394, 131] on h2 "✨Multi-Function Steam Cleaner" at bounding box center [458, 130] width 181 height 15
click at [377, 129] on h2 "✨Multi-Function Steam Cleaner" at bounding box center [458, 130] width 181 height 15
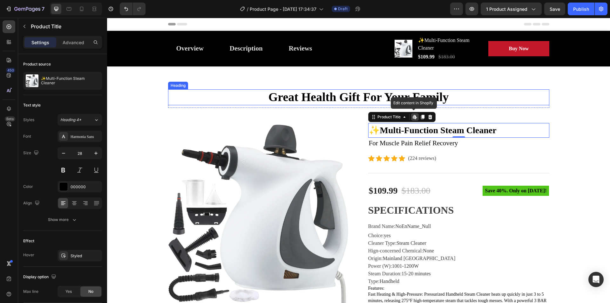
click at [344, 100] on p "Great Health Gift For Your Family" at bounding box center [359, 97] width 380 height 15
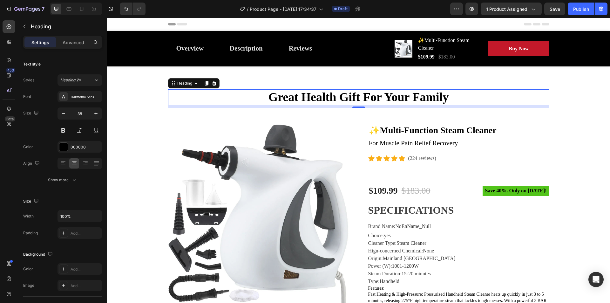
click at [344, 100] on p "Great Health Gift For Your Family" at bounding box center [359, 97] width 380 height 15
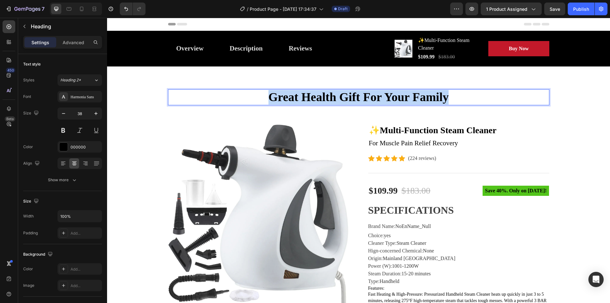
click at [344, 100] on p "Great Health Gift For Your Family" at bounding box center [359, 97] width 380 height 15
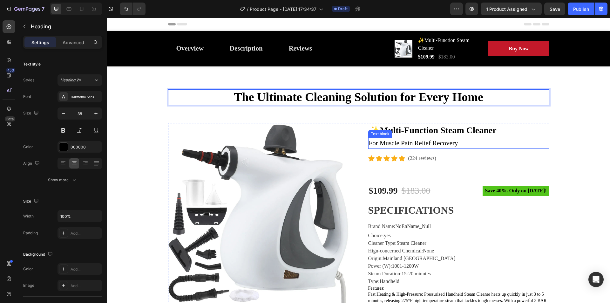
click at [425, 144] on p "For Muscle Pain Relief Recovery" at bounding box center [459, 143] width 180 height 10
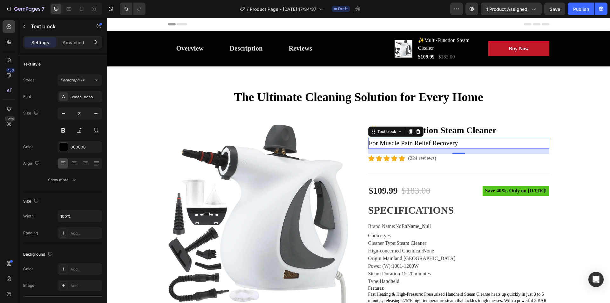
click at [425, 144] on p "For Muscle Pain Relief Recovery" at bounding box center [459, 143] width 180 height 10
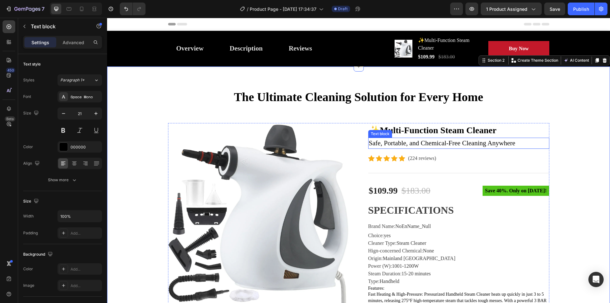
click at [368, 144] on div "Safe, Portable, and Chemical-Free Cleaning Anywhere" at bounding box center [458, 142] width 181 height 11
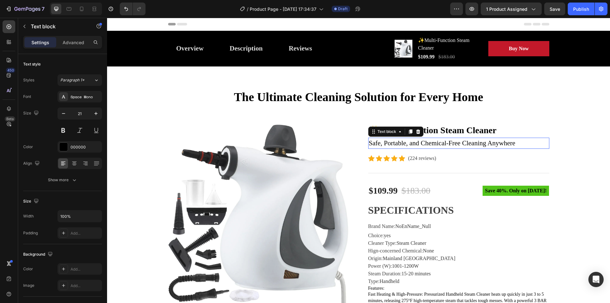
click at [368, 144] on div "Safe, Portable, and Chemical-Free Cleaning Anywhere" at bounding box center [458, 142] width 181 height 11
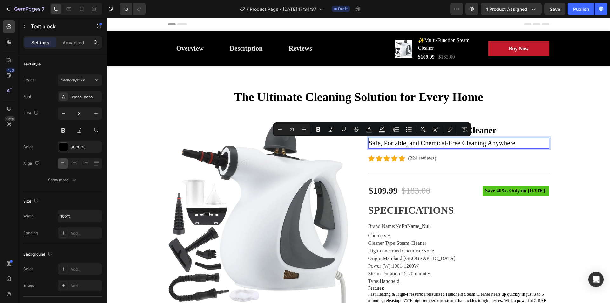
click at [369, 143] on p "Safe, Portable, and Chemical-Free Cleaning Anywhere" at bounding box center [459, 143] width 180 height 10
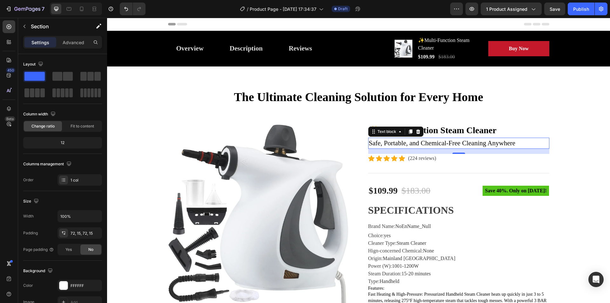
click at [369, 142] on p "Safe, Portable, and Chemical-Free Cleaning Anywhere" at bounding box center [459, 143] width 180 height 10
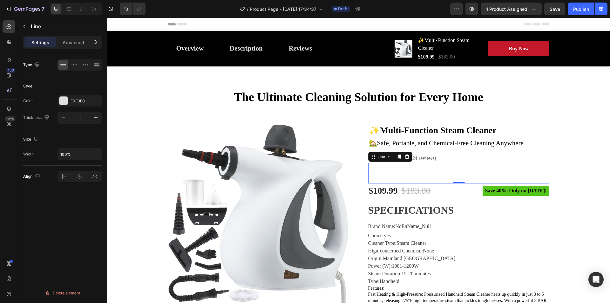
click at [474, 168] on div "Title Line 0" at bounding box center [458, 173] width 181 height 21
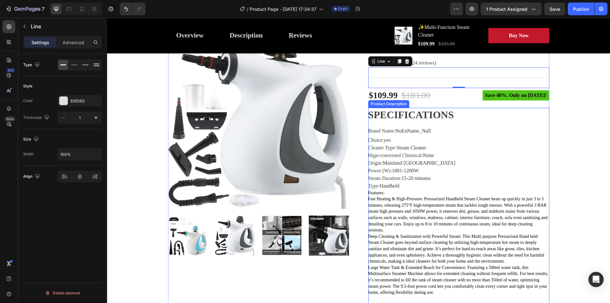
click at [388, 131] on span "Brand Name" at bounding box center [381, 130] width 26 height 5
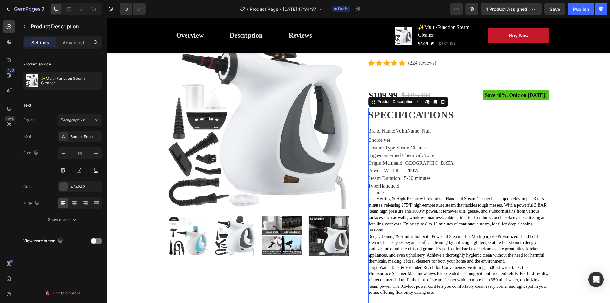
click at [555, 11] on span "Save" at bounding box center [554, 8] width 10 height 5
click at [511, 11] on span "1 product assigned" at bounding box center [506, 9] width 41 height 7
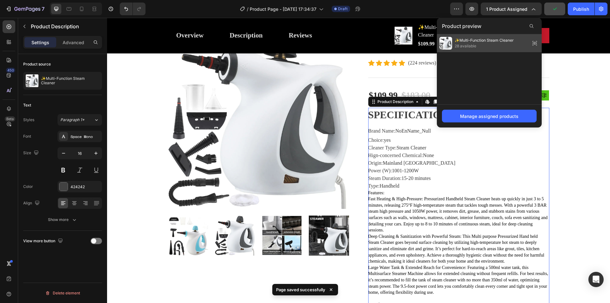
click at [536, 43] on icon at bounding box center [536, 43] width 0 height 0
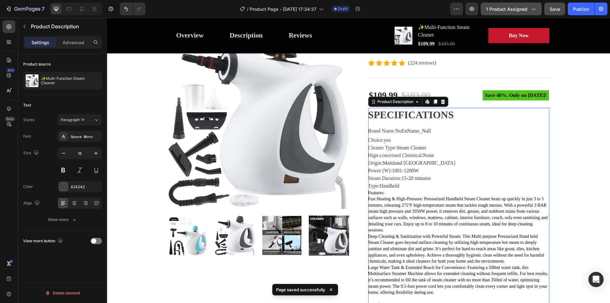
click at [523, 5] on button "1 product assigned" at bounding box center [510, 9] width 61 height 13
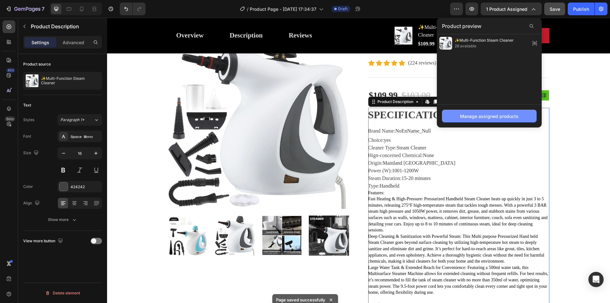
click at [505, 118] on div "Manage assigned products" at bounding box center [489, 116] width 58 height 7
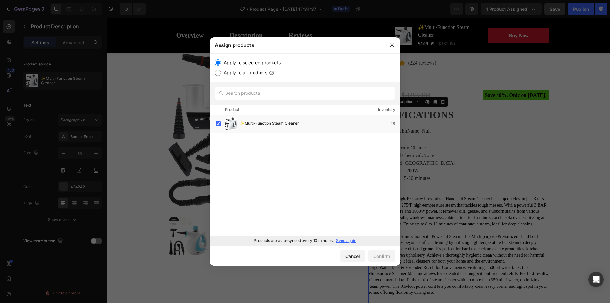
click at [221, 72] on label "Apply to all products" at bounding box center [244, 73] width 46 height 8
click at [221, 72] on input "Apply to all products" at bounding box center [218, 73] width 6 height 6
radio input "true"
drag, startPoint x: 387, startPoint y: 44, endPoint x: 280, endPoint y: 26, distance: 108.4
click at [387, 44] on button "button" at bounding box center [392, 45] width 10 height 10
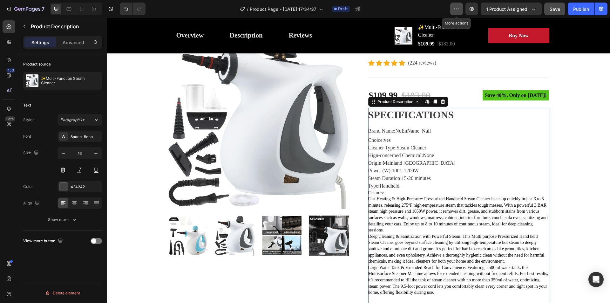
click at [457, 9] on icon "button" at bounding box center [456, 9] width 1 height 1
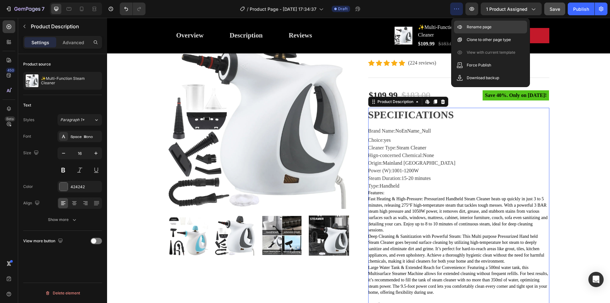
click at [477, 26] on p "Rename page" at bounding box center [478, 27] width 25 height 6
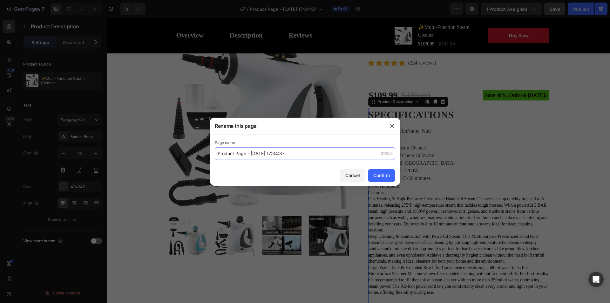
click at [288, 154] on input "Product Page - Aug 28, 17:34:37" at bounding box center [305, 153] width 180 height 13
type input "C"
type input "TCH Steam Cleaner"
click at [384, 180] on button "Confirm" at bounding box center [381, 175] width 27 height 13
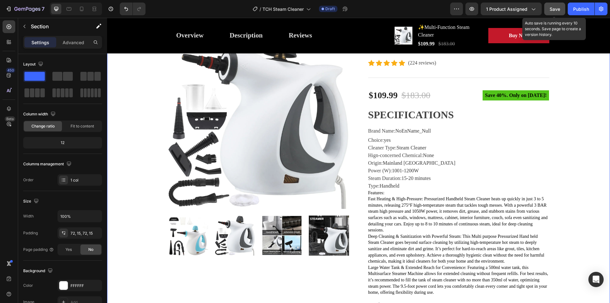
click at [551, 8] on span "Save" at bounding box center [554, 8] width 10 height 5
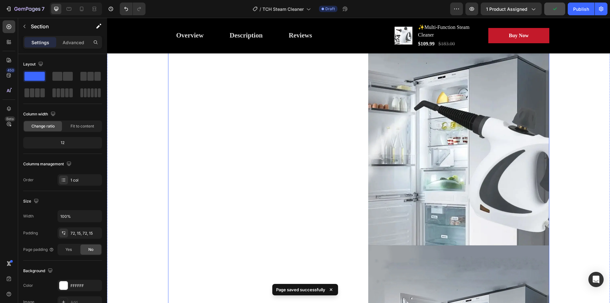
scroll to position [667, 0]
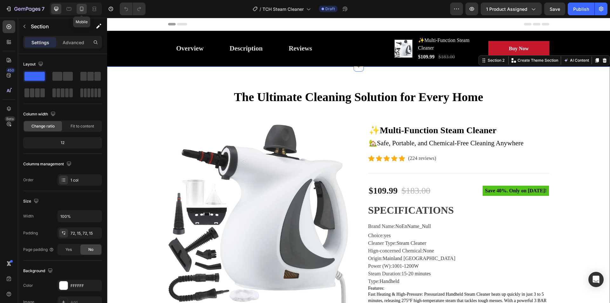
click at [82, 8] on icon at bounding box center [81, 9] width 6 height 6
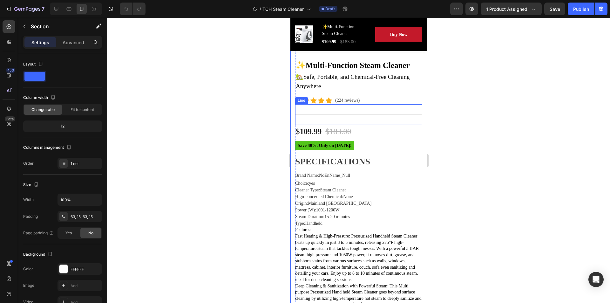
scroll to position [317, 0]
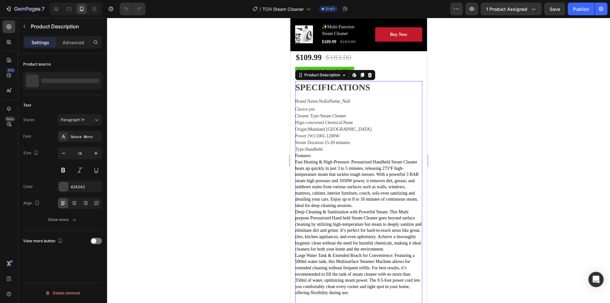
click at [325, 192] on p "Features: Fast Heating & High-Pressure: Pressurized Handheld Steam Cleaner heat…" at bounding box center [358, 257] width 127 height 211
click at [354, 72] on icon at bounding box center [353, 74] width 5 height 5
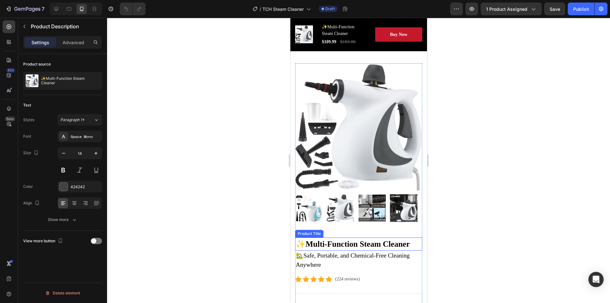
scroll to position [0, 0]
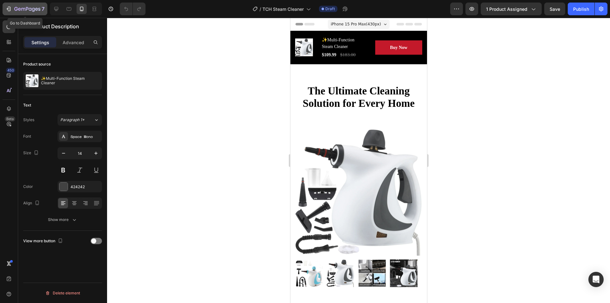
click at [8, 11] on icon "button" at bounding box center [8, 9] width 6 height 6
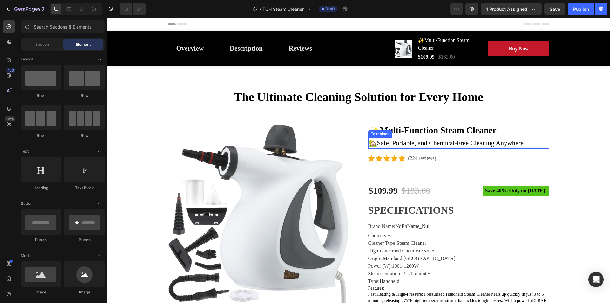
click at [376, 133] on div "Text block" at bounding box center [379, 134] width 21 height 6
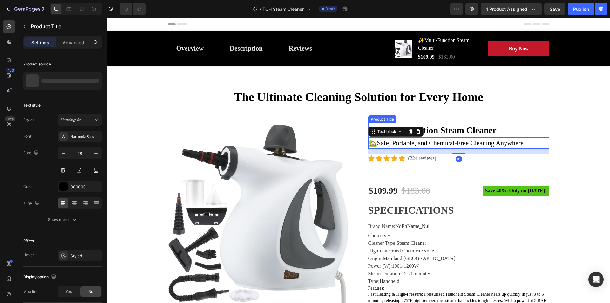
click at [444, 131] on h2 "✨Multi-Function Steam Cleaner" at bounding box center [458, 130] width 181 height 15
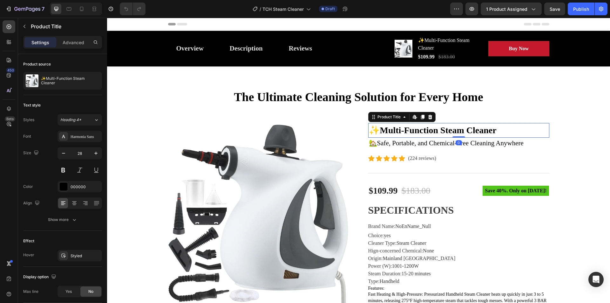
click at [383, 130] on h2 "✨Multi-Function Steam Cleaner" at bounding box center [458, 130] width 181 height 15
click at [377, 128] on h2 "✨Multi-Function Steam Cleaner" at bounding box center [458, 130] width 181 height 15
click at [107, 10] on button "button" at bounding box center [110, 9] width 13 height 13
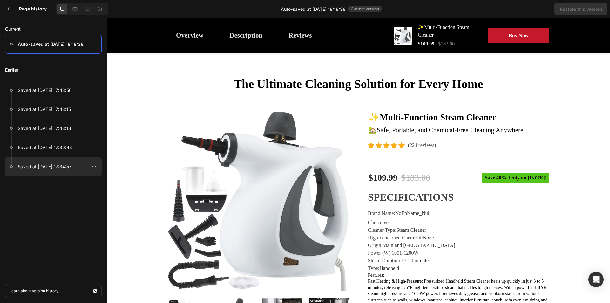
click at [53, 168] on p "Saved at Aug 28, 17:34:57" at bounding box center [45, 167] width 54 height 8
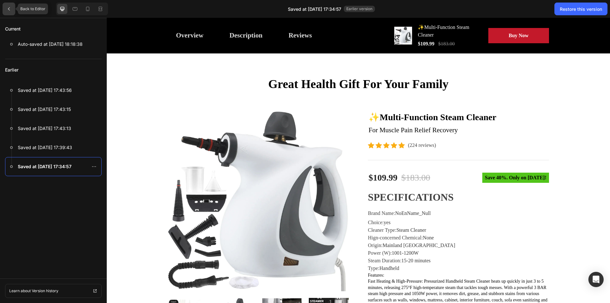
click at [10, 13] on div at bounding box center [9, 9] width 13 height 13
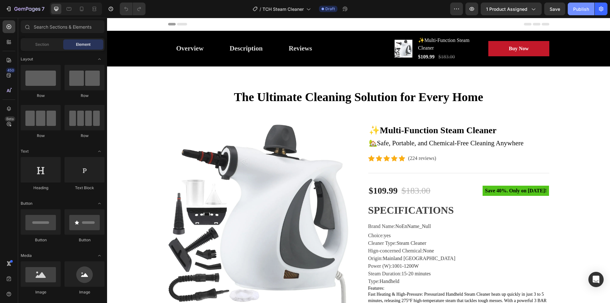
click at [589, 7] on button "Publish" at bounding box center [580, 9] width 27 height 13
click at [10, 42] on icon at bounding box center [10, 43] width 2 height 2
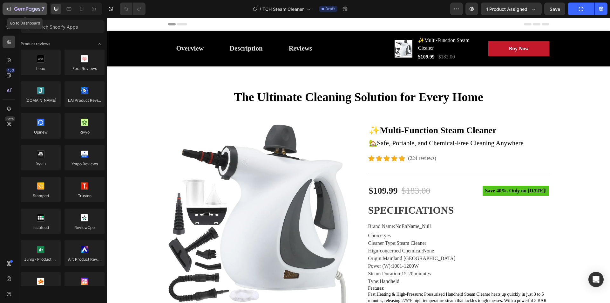
click at [24, 8] on icon "button" at bounding box center [23, 9] width 4 height 3
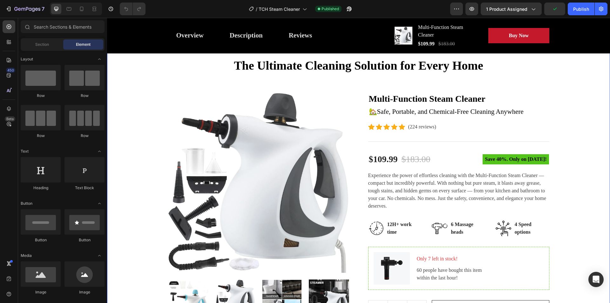
scroll to position [32, 0]
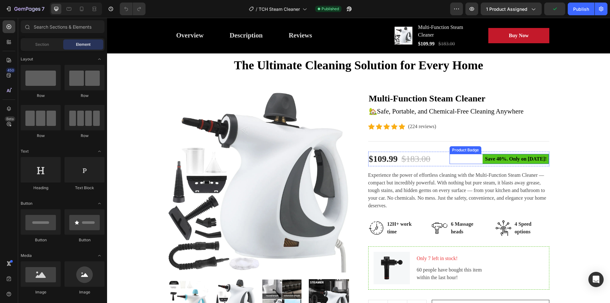
click at [523, 158] on pre "Save 40%. Only on [DATE]!" at bounding box center [515, 159] width 67 height 10
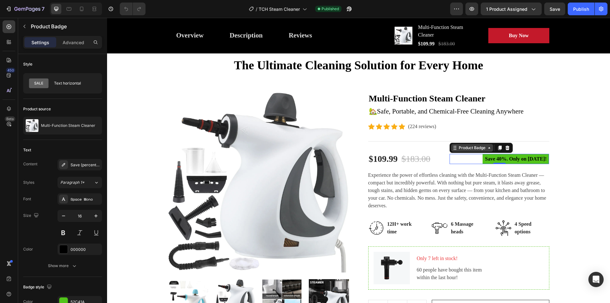
click at [472, 148] on div "Product Badge" at bounding box center [471, 148] width 29 height 6
click at [513, 159] on pre "Save 40%. Only on [DATE]!" at bounding box center [515, 159] width 67 height 10
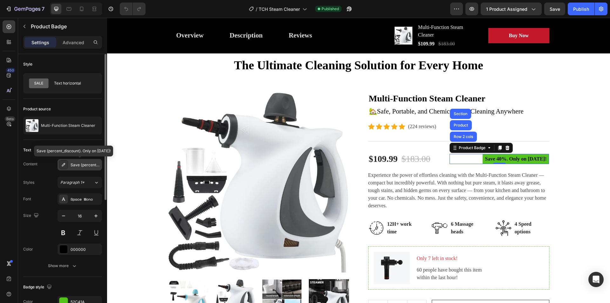
click at [85, 165] on div "Save {percent_discount}. Only on [DATE]!" at bounding box center [85, 165] width 30 height 6
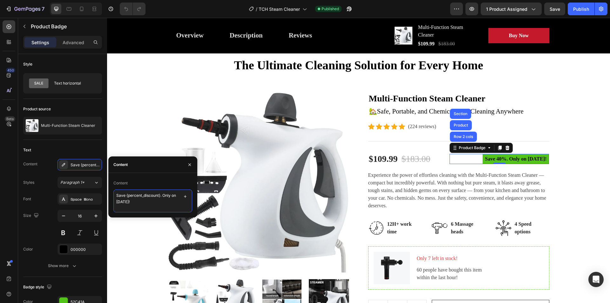
click at [151, 203] on textarea "Save {percent_discount}. Only on [DATE]!" at bounding box center [152, 200] width 79 height 23
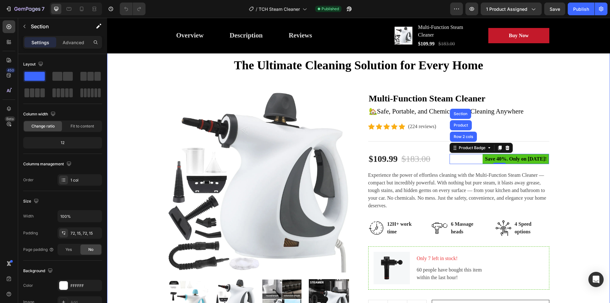
click at [577, 112] on div "The Ultimate Cleaning Solution for Every Home Heading Row Product Images Multi-…" at bounding box center [358, 239] width 493 height 365
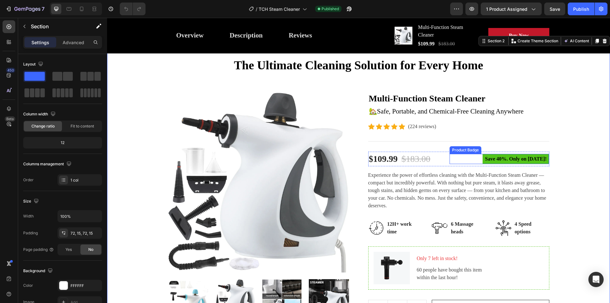
click at [500, 157] on pre "Save 40%. Only on Mother's Day!" at bounding box center [515, 159] width 67 height 10
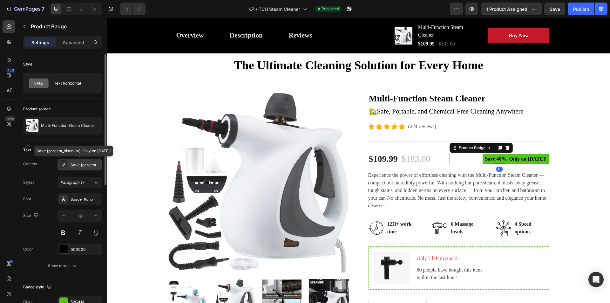
click at [85, 163] on div "Save {percent_discount}. Only on Mother's Day!" at bounding box center [85, 165] width 30 height 6
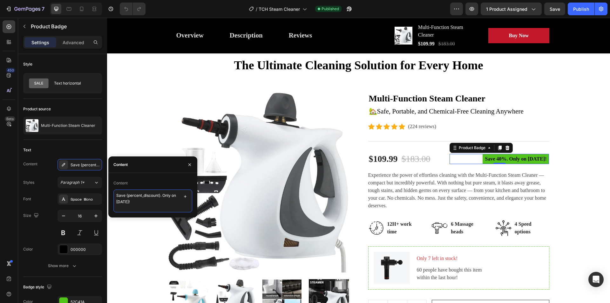
click at [142, 202] on textarea "Save {percent_discount}. Only on Mother's Day!" at bounding box center [152, 200] width 79 height 23
drag, startPoint x: 163, startPoint y: 195, endPoint x: 166, endPoint y: 199, distance: 5.2
click at [166, 199] on textarea "Save {percent_discount}. Only on Mother's Day!" at bounding box center [152, 200] width 79 height 23
paste textarea "Free Shipping + 40% Off – Shop Now"
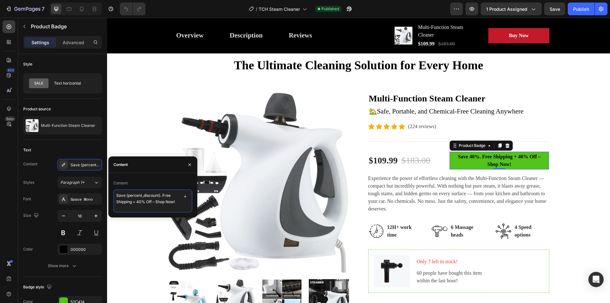
click at [152, 201] on textarea "Save {percent_discount}. Free Shipping + 40% Off – Shop Now!" at bounding box center [152, 200] width 79 height 23
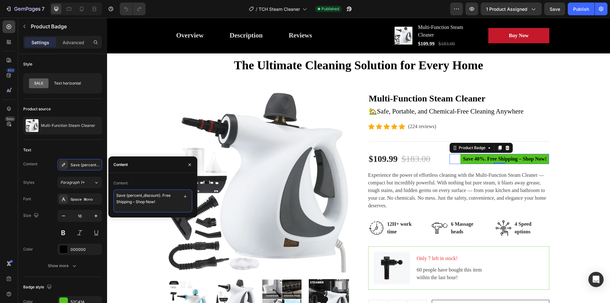
click at [162, 195] on textarea "Save {percent_discount}. Free Shipping – Shop Now!" at bounding box center [152, 200] width 79 height 23
drag, startPoint x: 157, startPoint y: 202, endPoint x: 116, endPoint y: 194, distance: 42.6
click at [116, 194] on textarea "Save {percent_discount} + Free Shipping – Shop Now!" at bounding box center [152, 200] width 79 height 23
paste textarea "Free Shipping + 40% Off"
type textarea "Save {percent_discount} + Free Shipping – Shop Now!"
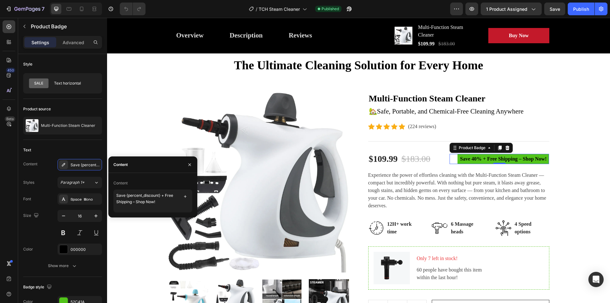
click at [466, 158] on pre "Save 40% + Free Shipping – Shop Now!" at bounding box center [502, 159] width 91 height 10
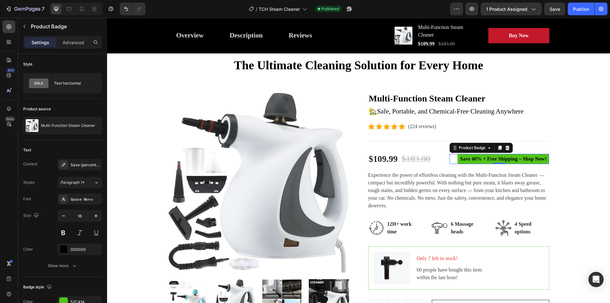
drag, startPoint x: 466, startPoint y: 158, endPoint x: 470, endPoint y: 158, distance: 3.8
click at [467, 158] on pre "Save 40% + Free Shipping – Shop Now!" at bounding box center [502, 159] width 91 height 10
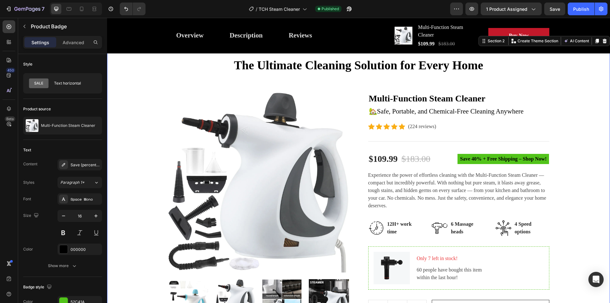
click at [580, 139] on div "The Ultimate Cleaning Solution for Every Home Heading Row Product Images Multi-…" at bounding box center [358, 239] width 493 height 365
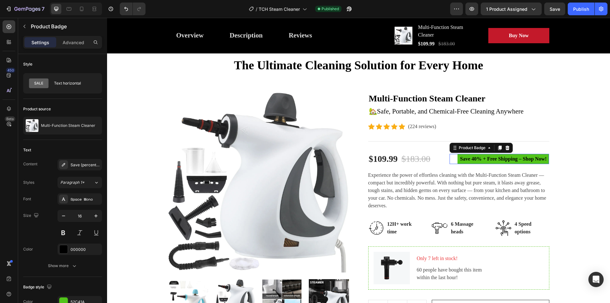
click at [498, 158] on pre "Save 40% + Free Shipping – Shop Now!" at bounding box center [502, 159] width 91 height 10
click at [464, 150] on div "Product Badge" at bounding box center [471, 148] width 29 height 6
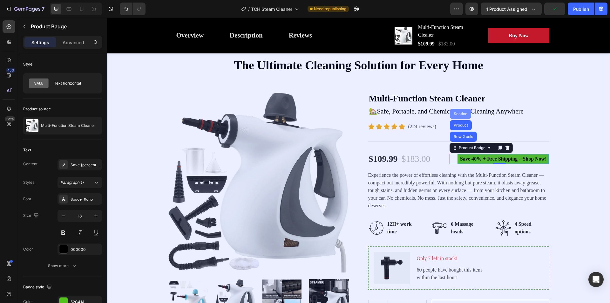
click at [458, 114] on div "Section" at bounding box center [460, 114] width 16 height 4
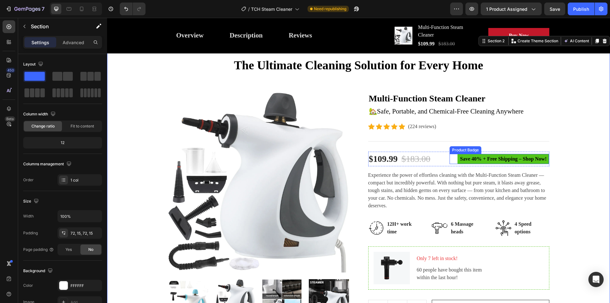
click at [469, 158] on pre "Save 40% + Free Shipping – Shop Now!" at bounding box center [502, 159] width 91 height 10
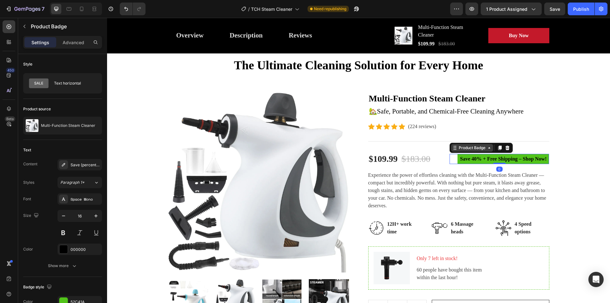
click at [468, 147] on div "Product Badge" at bounding box center [471, 148] width 29 height 6
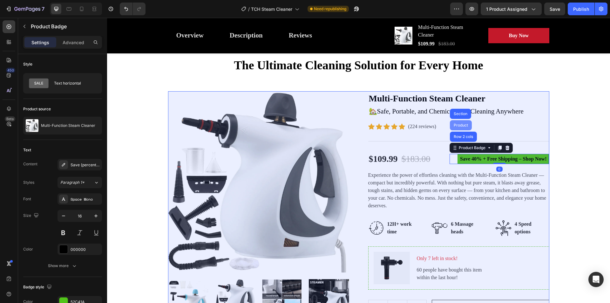
click at [458, 127] on div "Product" at bounding box center [460, 125] width 17 height 4
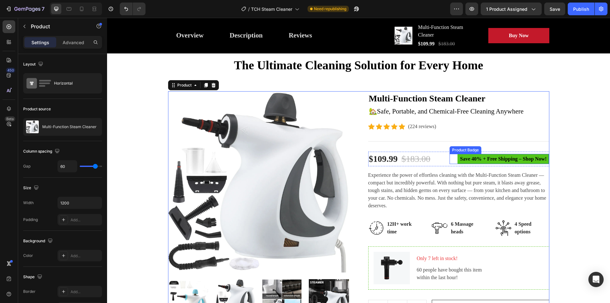
click at [463, 160] on pre "Save 40% + Free Shipping – Shop Now!" at bounding box center [502, 159] width 91 height 10
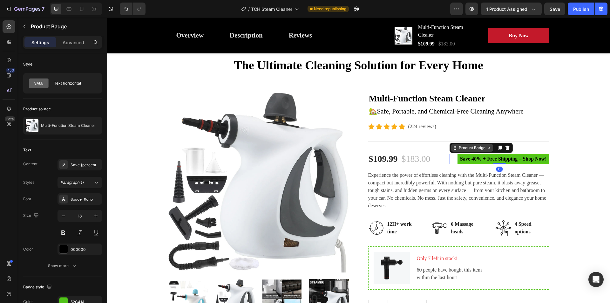
click at [466, 149] on div "Product Badge" at bounding box center [471, 148] width 29 height 6
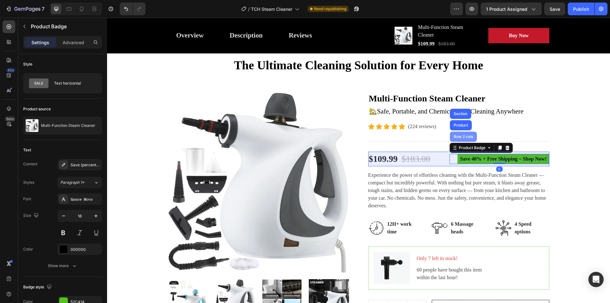
click at [462, 140] on div "Row 2 cols" at bounding box center [463, 136] width 27 height 10
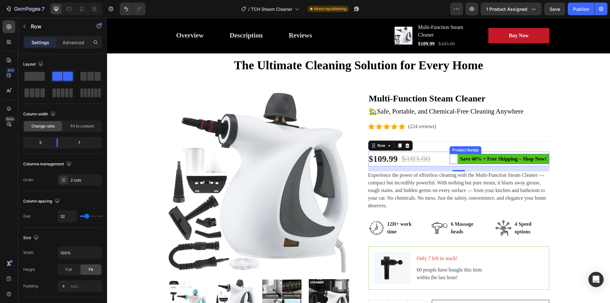
click at [472, 159] on pre "Save 40% + Free Shipping – Shop Now!" at bounding box center [502, 159] width 91 height 10
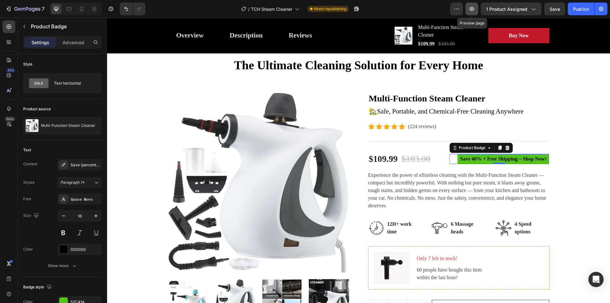
click at [468, 10] on button "button" at bounding box center [471, 9] width 13 height 13
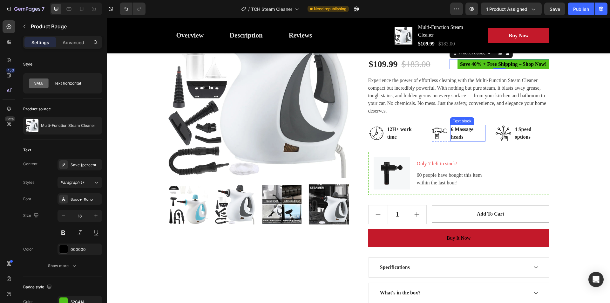
scroll to position [127, 0]
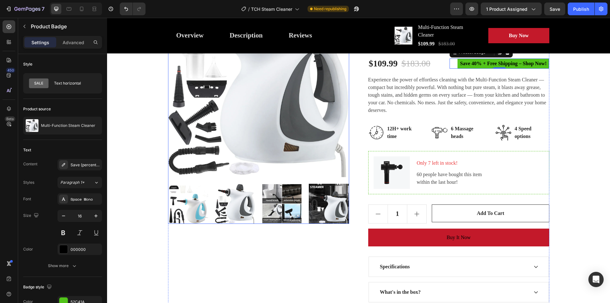
click at [318, 204] on img at bounding box center [329, 204] width 40 height 40
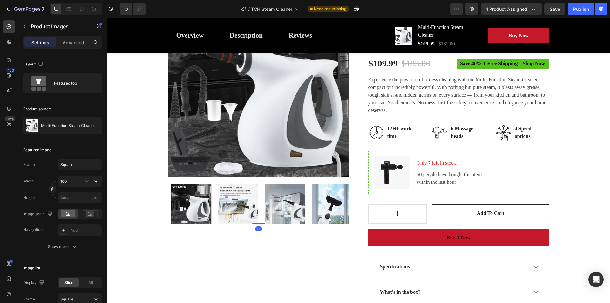
click at [262, 200] on div at bounding box center [258, 204] width 181 height 40
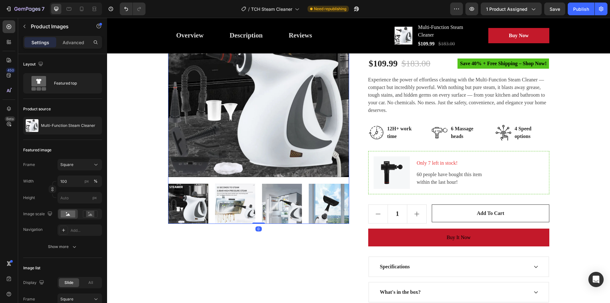
click at [331, 195] on img at bounding box center [329, 204] width 40 height 40
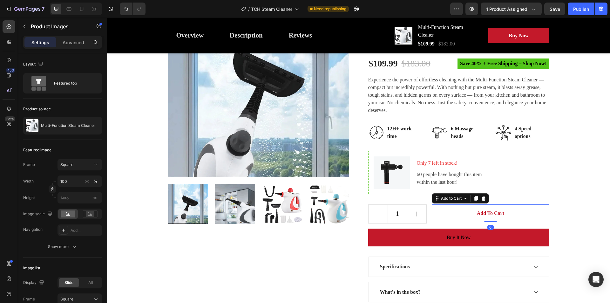
click at [461, 215] on button "Add to cart" at bounding box center [489, 213] width 117 height 18
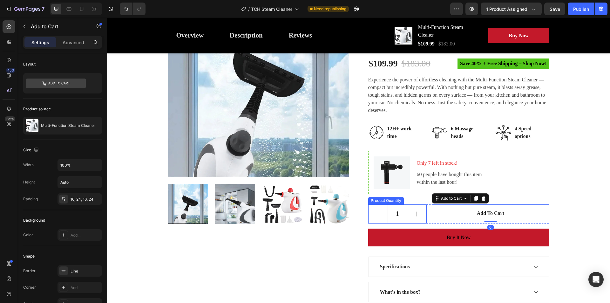
click at [413, 210] on icon "increment" at bounding box center [416, 213] width 6 height 6
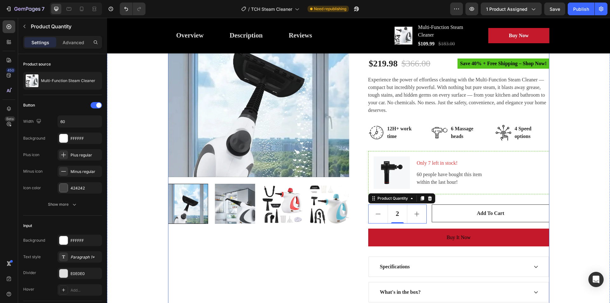
click at [364, 211] on div "Product Images Multi-Function Steam Cleaner Product Title 🏡Safe, Portable, and …" at bounding box center [358, 162] width 381 height 332
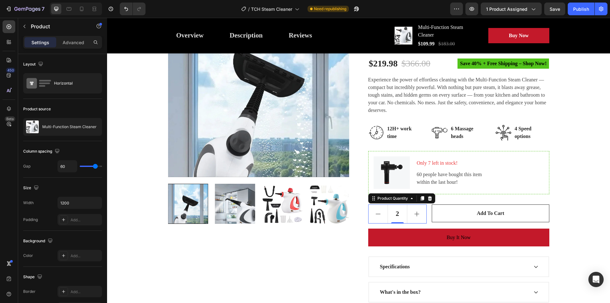
click at [371, 211] on button "decrement" at bounding box center [377, 213] width 19 height 18
type input "1"
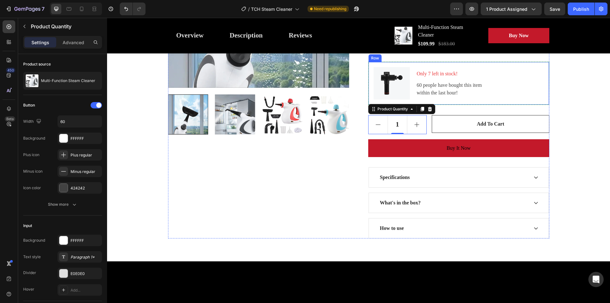
scroll to position [222, 0]
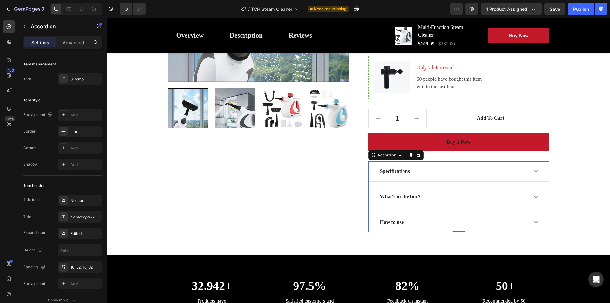
click at [441, 174] on div "Specifications" at bounding box center [453, 171] width 149 height 10
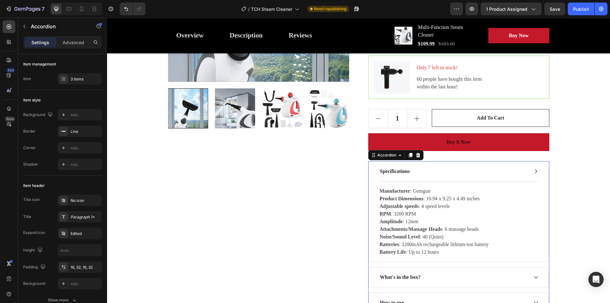
click at [442, 174] on div "Specifications" at bounding box center [453, 171] width 149 height 10
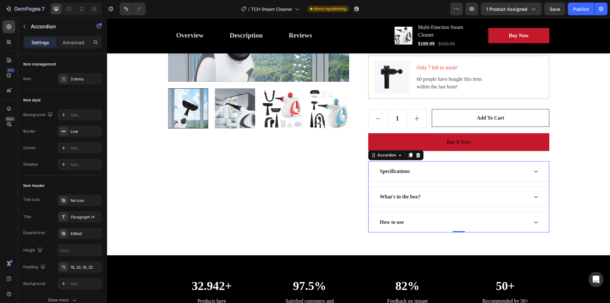
click at [433, 197] on div "What's in the box?" at bounding box center [453, 197] width 149 height 10
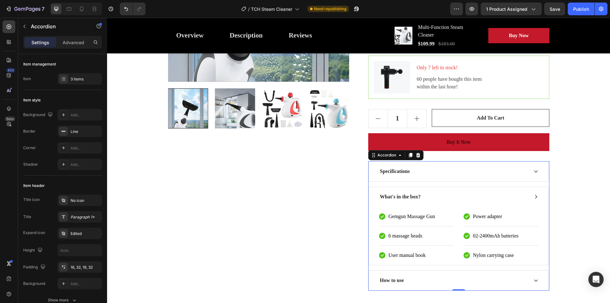
click at [433, 195] on div "What's in the box?" at bounding box center [453, 197] width 149 height 10
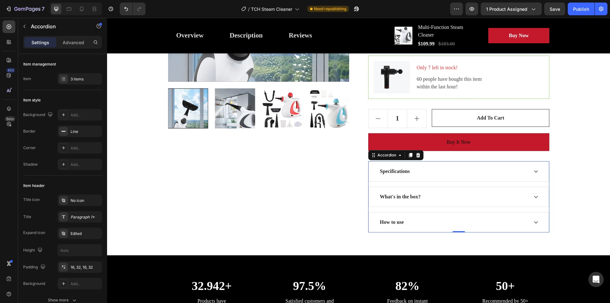
click at [412, 221] on div "How to use" at bounding box center [453, 222] width 149 height 10
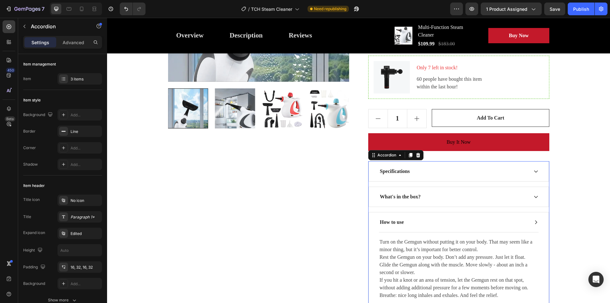
click at [413, 221] on div "How to use" at bounding box center [453, 222] width 149 height 10
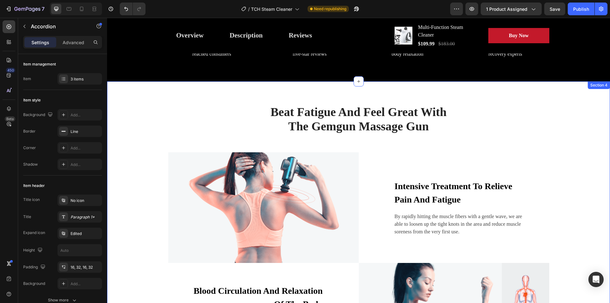
scroll to position [476, 0]
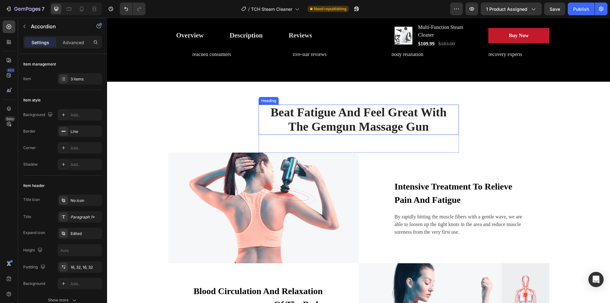
click at [354, 112] on p "Beat Fatigue And Feel Great With The Gemgun Massage Gun" at bounding box center [358, 119] width 199 height 29
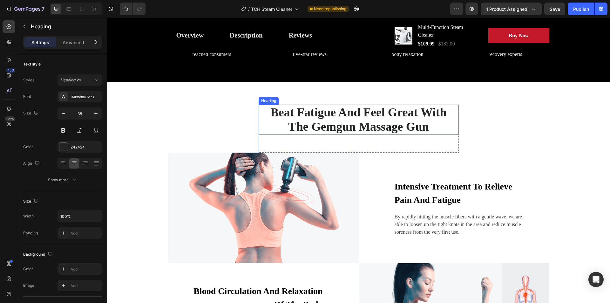
click at [354, 112] on p "Beat Fatigue And Feel Great With The Gemgun Massage Gun" at bounding box center [358, 119] width 199 height 29
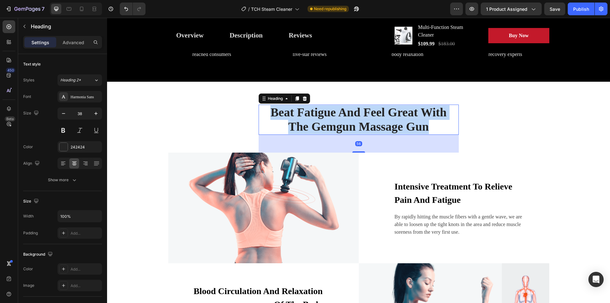
click at [354, 112] on p "Beat Fatigue And Feel Great With The Gemgun Massage Gun" at bounding box center [358, 119] width 199 height 29
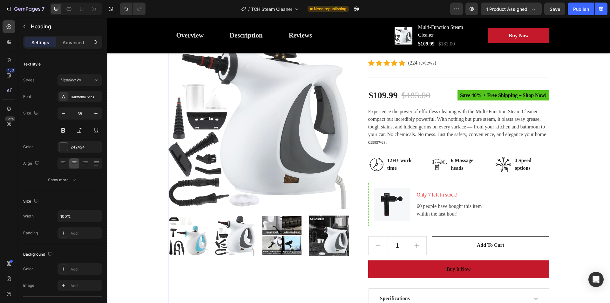
scroll to position [0, 0]
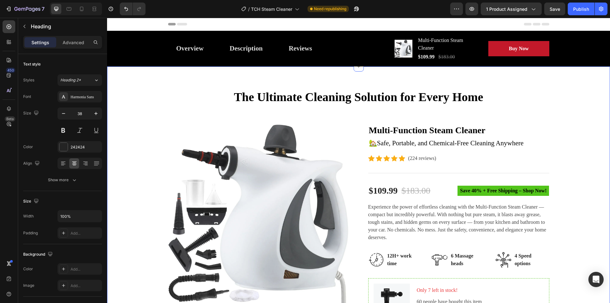
click at [565, 126] on div "The Ultimate Cleaning Solution for Every Home Heading Row Product Images Multi-…" at bounding box center [358, 271] width 493 height 365
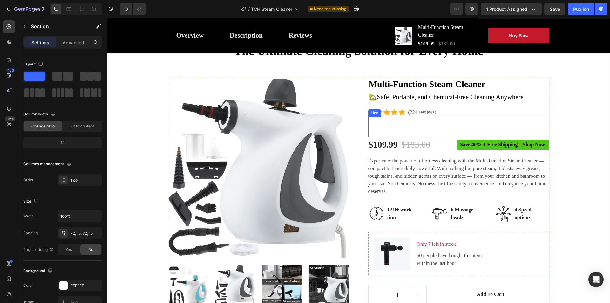
scroll to position [63, 0]
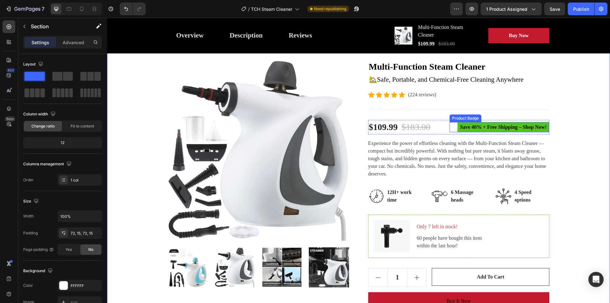
click at [493, 127] on pre "Save 40% + Free Shipping – Shop Now!" at bounding box center [502, 127] width 91 height 10
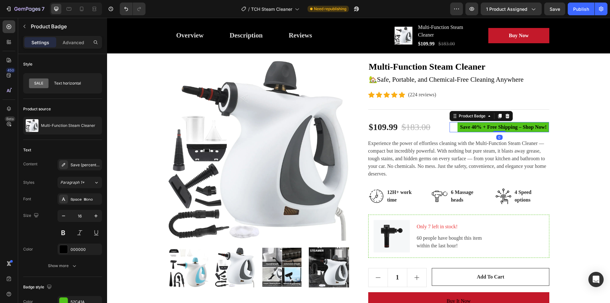
click at [493, 127] on pre "Save 40% + Free Shipping – Shop Now!" at bounding box center [502, 127] width 91 height 10
click at [80, 164] on div "Save {percent_discount} + Free Shipping – Shop Now!" at bounding box center [85, 165] width 30 height 6
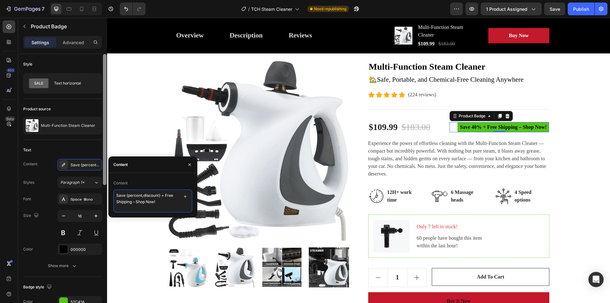
drag, startPoint x: 161, startPoint y: 201, endPoint x: 106, endPoint y: 192, distance: 55.7
click at [106, 192] on div "450 Beta Sections(18) Elements(84) Section Element Hero Section Product Detail …" at bounding box center [53, 160] width 107 height 285
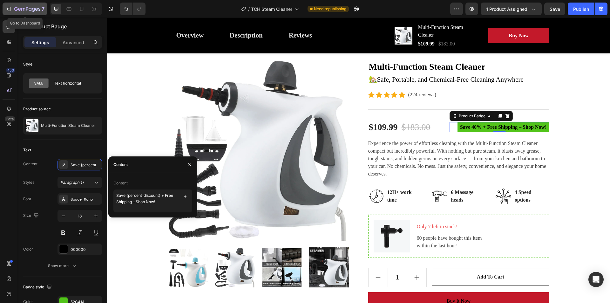
click at [10, 6] on div "7" at bounding box center [24, 9] width 39 height 8
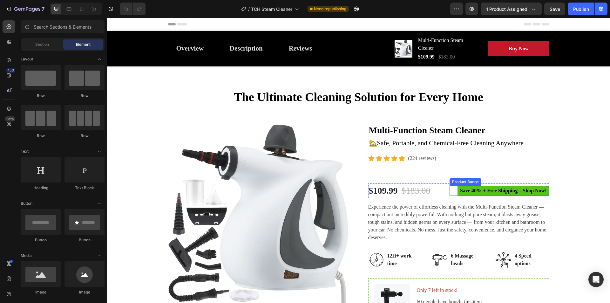
click at [493, 191] on pre "Save 40% + Free Shipping – Shop Now!" at bounding box center [502, 190] width 91 height 10
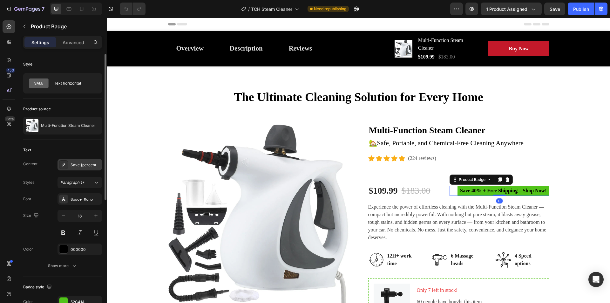
click at [87, 164] on div "Save {percent_discount} + Free Shipping – Shop Now!" at bounding box center [85, 165] width 30 height 6
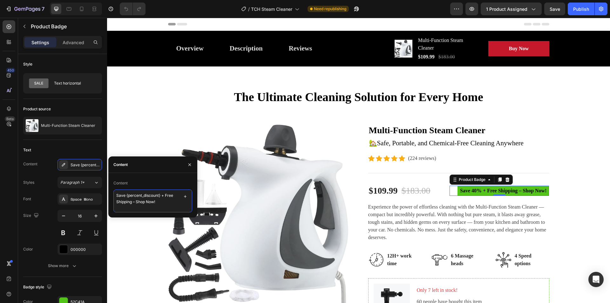
drag, startPoint x: 133, startPoint y: 201, endPoint x: 158, endPoint y: 201, distance: 25.1
click at [158, 201] on textarea "Save {percent_discount} + Free Shipping – Shop Now!" at bounding box center [152, 200] width 79 height 23
drag, startPoint x: 162, startPoint y: 195, endPoint x: 168, endPoint y: 200, distance: 7.6
click at [168, 200] on textarea "Save {percent_discount} + Free Shipping – Shop Now!" at bounding box center [152, 200] width 79 height 23
paste textarea "[DATE] – Limited Time Offer"
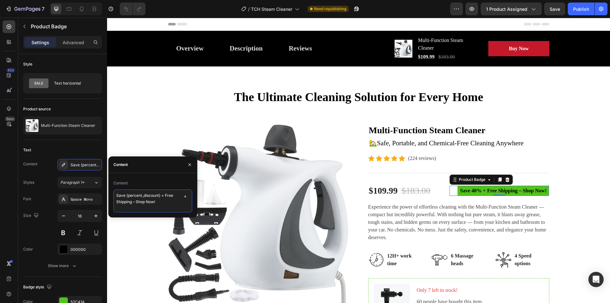
type textarea "Save {percent_discount} [DATE] – Limited Time Offer!"
click at [568, 163] on div "The Ultimate Cleaning Solution for Every Home Heading Row Product Images Multi-…" at bounding box center [358, 271] width 493 height 365
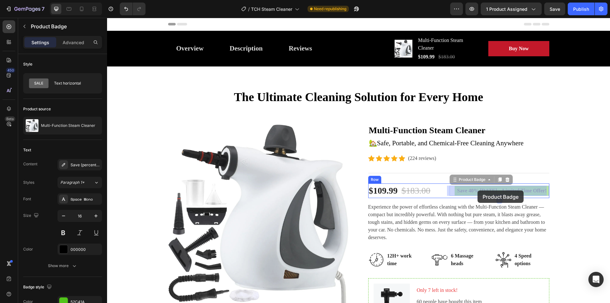
drag, startPoint x: 489, startPoint y: 190, endPoint x: 477, endPoint y: 190, distance: 12.1
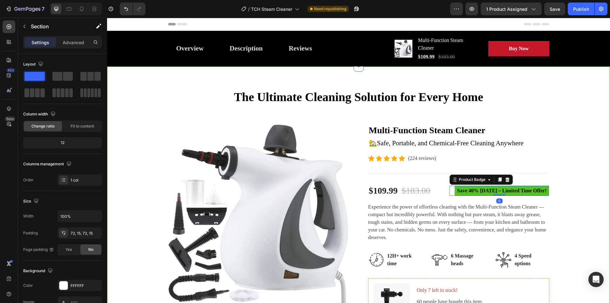
click at [565, 177] on div "The Ultimate Cleaning Solution for Every Home Heading Row Product Images Multi-…" at bounding box center [358, 271] width 493 height 365
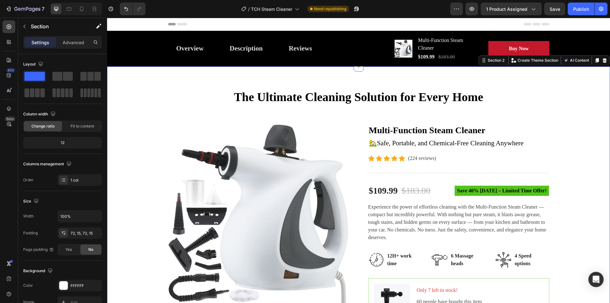
click at [568, 186] on div "The Ultimate Cleaning Solution for Every Home Heading Row Product Images Multi-…" at bounding box center [358, 271] width 493 height 365
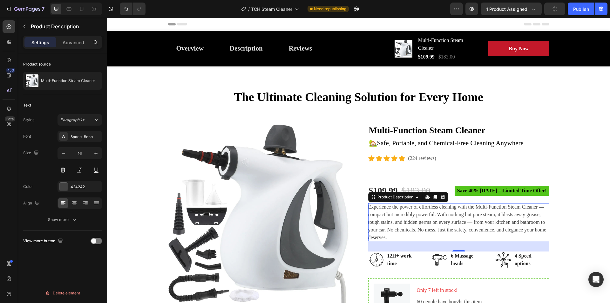
click at [411, 217] on div "Experience the power of effortless cleaning with the Multi-Function Steam Clean…" at bounding box center [458, 222] width 181 height 38
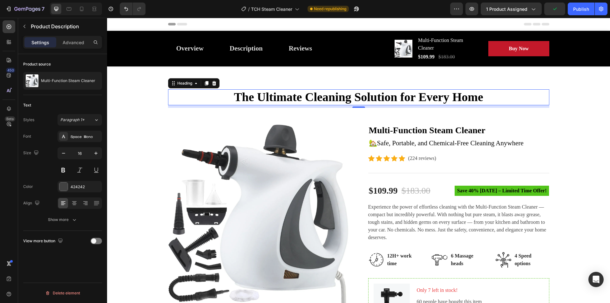
click at [372, 93] on h2 "The Ultimate Cleaning Solution for Every Home" at bounding box center [358, 97] width 381 height 16
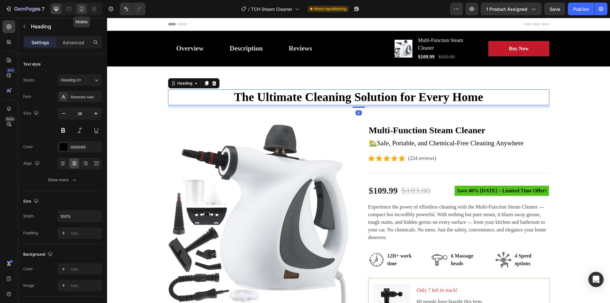
click at [81, 7] on icon at bounding box center [81, 9] width 6 height 6
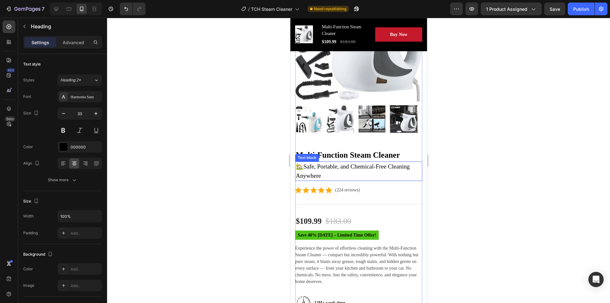
scroll to position [190, 0]
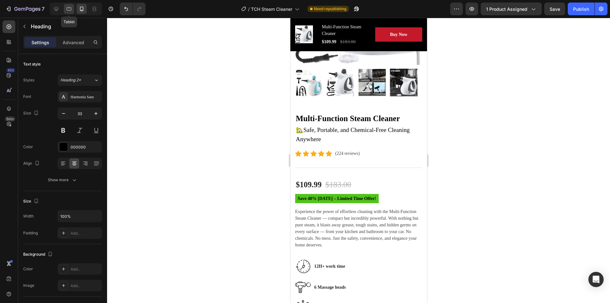
click at [71, 8] on icon at bounding box center [69, 8] width 5 height 3
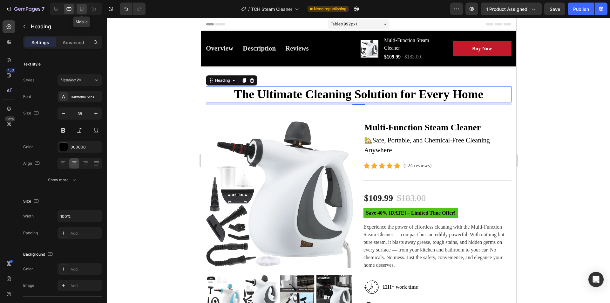
click at [77, 7] on div at bounding box center [82, 9] width 10 height 10
type input "33"
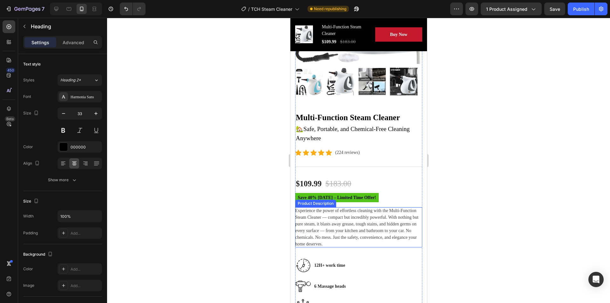
scroll to position [203, 0]
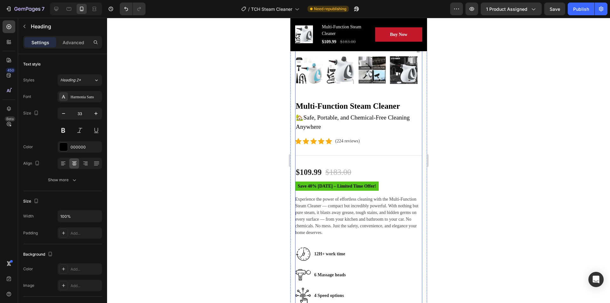
click at [342, 183] on pre "Save 40% [DATE] – Limited Time Offer!" at bounding box center [336, 185] width 83 height 9
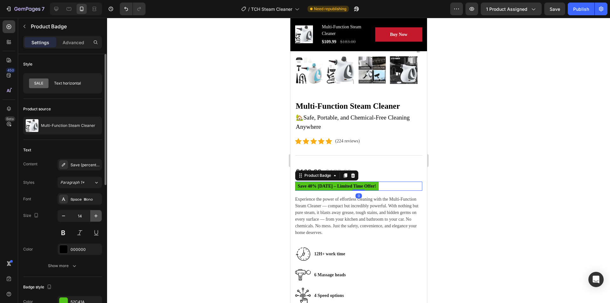
click at [97, 215] on icon "button" at bounding box center [96, 215] width 6 height 6
type input "16"
click at [501, 193] on div at bounding box center [358, 160] width 503 height 285
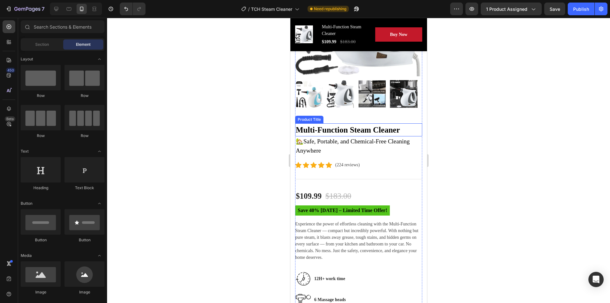
scroll to position [139, 0]
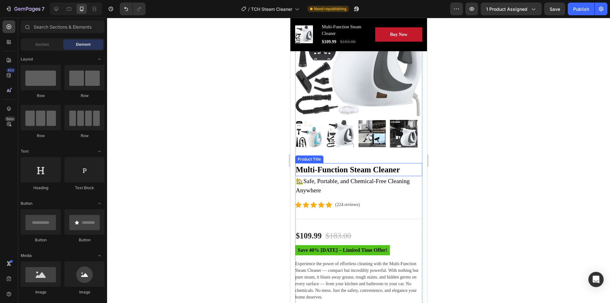
click at [347, 165] on h2 "Multi-Function Steam Cleaner" at bounding box center [358, 169] width 127 height 13
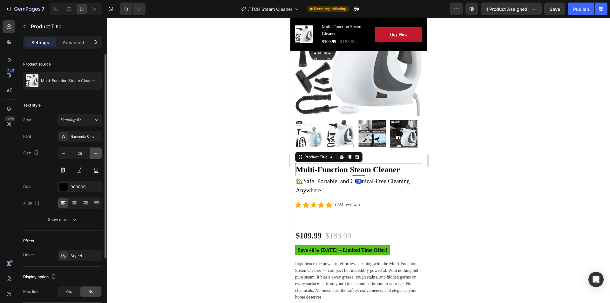
click at [94, 150] on icon "button" at bounding box center [96, 153] width 6 height 6
type input "27"
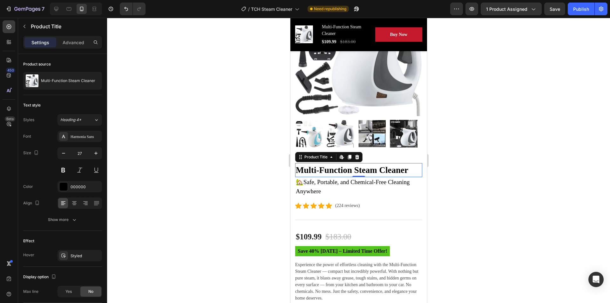
click at [491, 197] on div at bounding box center [358, 160] width 503 height 285
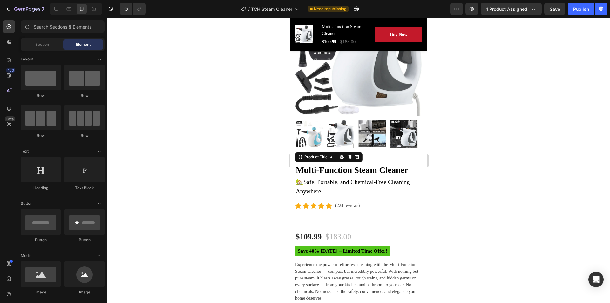
click at [371, 167] on h2 "Multi-Function Steam Cleaner" at bounding box center [358, 170] width 127 height 14
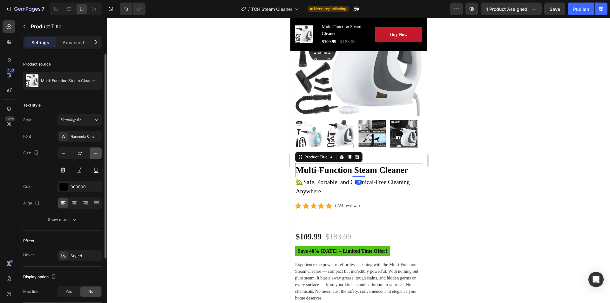
click at [94, 152] on icon "button" at bounding box center [96, 153] width 6 height 6
type input "28"
click at [466, 167] on div at bounding box center [358, 160] width 503 height 285
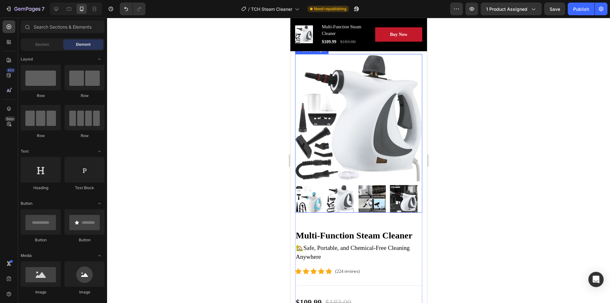
scroll to position [76, 0]
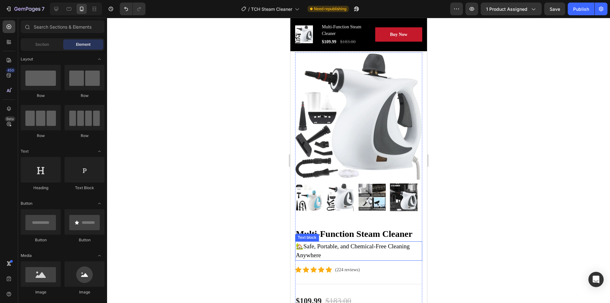
click at [335, 242] on p "🏡Safe, Portable, and Chemical-Free Cleaning Anywhere" at bounding box center [358, 251] width 126 height 18
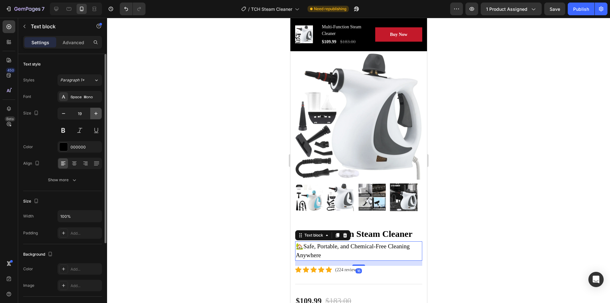
click at [93, 114] on icon "button" at bounding box center [96, 113] width 6 height 6
type input "20"
click at [439, 222] on div at bounding box center [358, 160] width 503 height 285
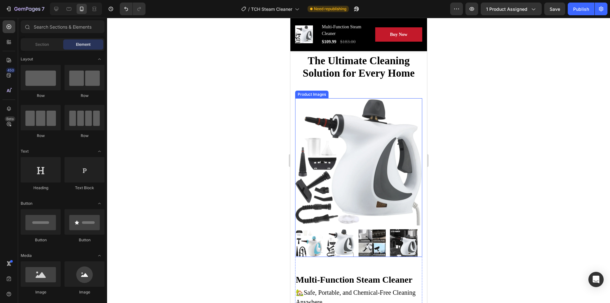
scroll to position [0, 0]
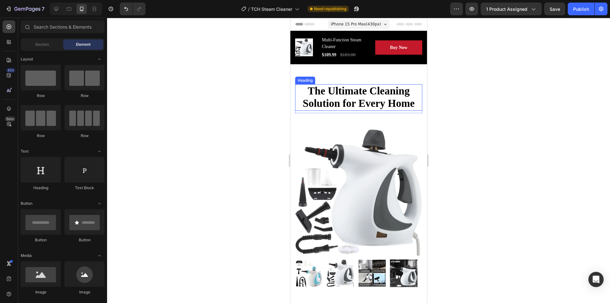
click at [346, 93] on h2 "The Ultimate Cleaning Solution for Every Home" at bounding box center [358, 97] width 127 height 26
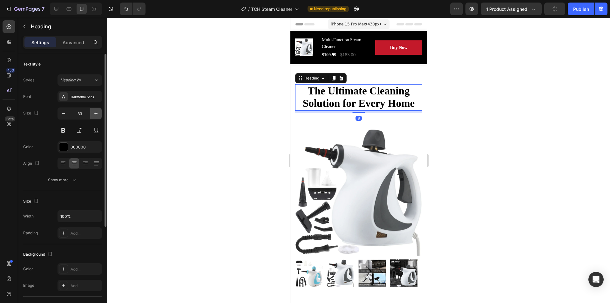
click at [95, 112] on icon "button" at bounding box center [96, 113] width 6 height 6
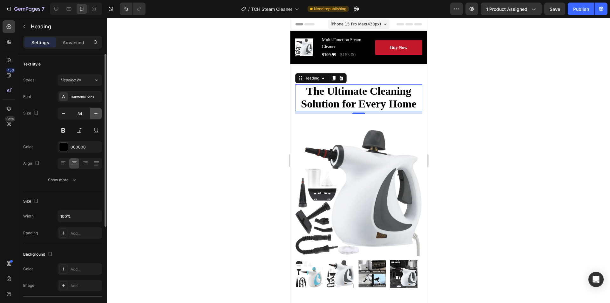
click at [95, 112] on icon "button" at bounding box center [96, 113] width 6 height 6
type input "35"
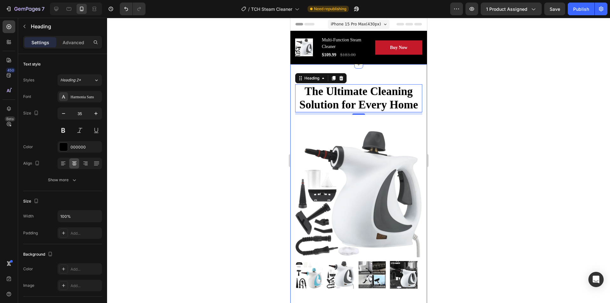
click at [473, 133] on div at bounding box center [358, 160] width 503 height 285
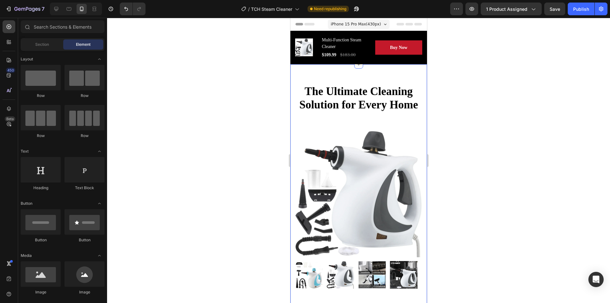
click at [473, 133] on div at bounding box center [358, 160] width 503 height 285
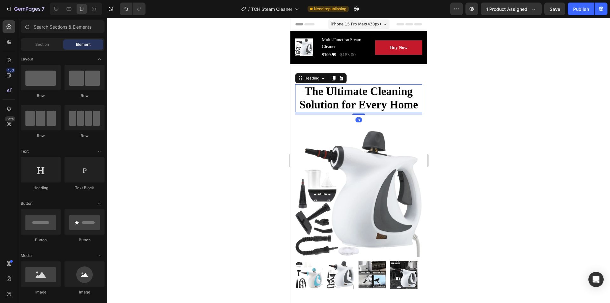
click at [350, 93] on h2 "The Ultimate Cleaning Solution for Every Home" at bounding box center [358, 98] width 127 height 28
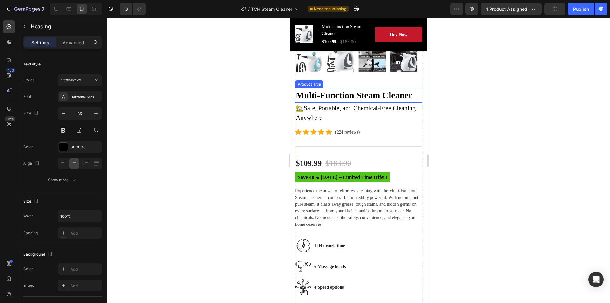
scroll to position [254, 0]
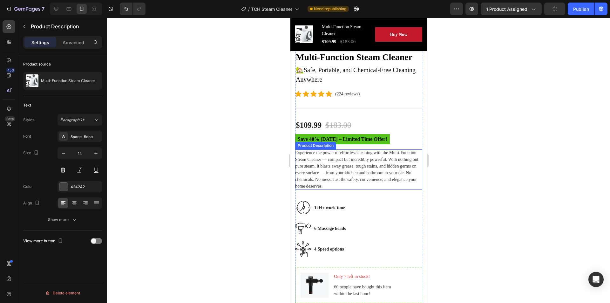
click at [335, 160] on p "Experience the power of effortless cleaning with the Multi-Function Steam Clean…" at bounding box center [356, 169] width 123 height 38
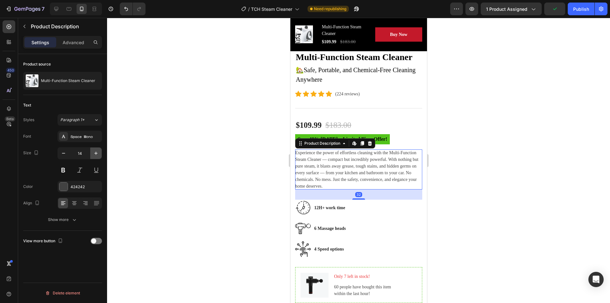
click at [95, 151] on icon "button" at bounding box center [96, 153] width 6 height 6
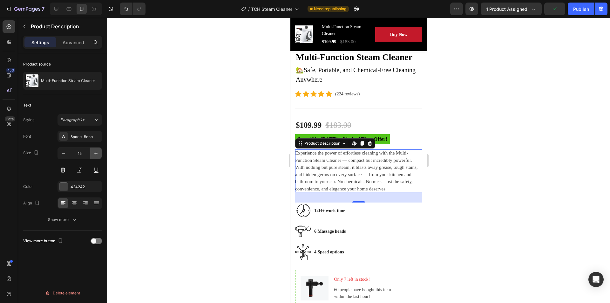
click at [95, 151] on icon "button" at bounding box center [96, 153] width 6 height 6
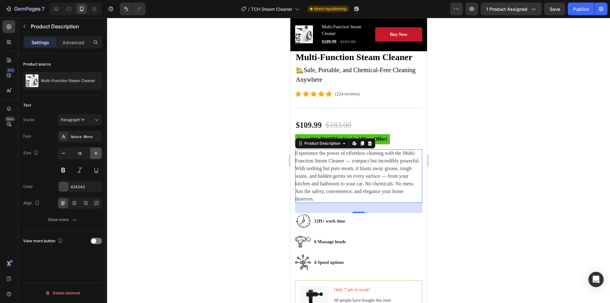
click at [96, 151] on icon "button" at bounding box center [95, 152] width 3 height 3
type input "17"
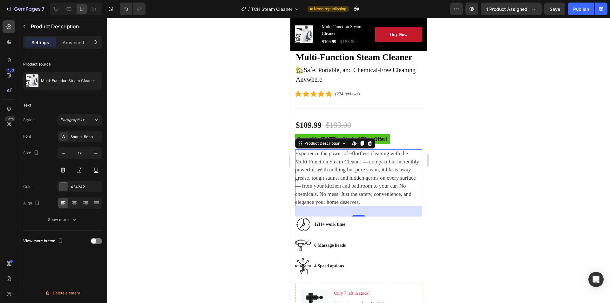
click at [474, 138] on div at bounding box center [358, 160] width 503 height 285
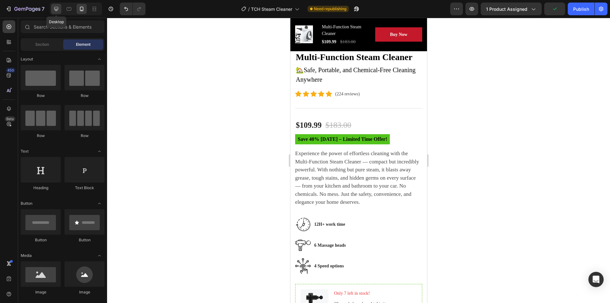
click at [55, 9] on icon at bounding box center [56, 9] width 4 height 4
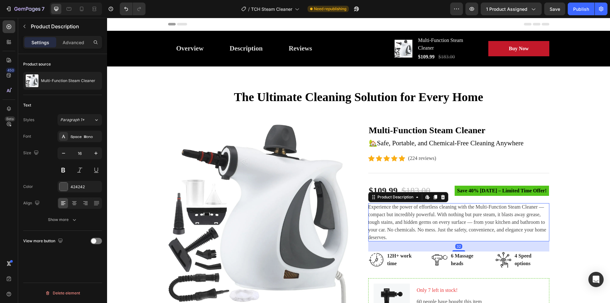
click at [471, 222] on p "Experience the power of effortless cleaning with the Multi-Function Steam Clean…" at bounding box center [457, 222] width 178 height 36
click at [94, 152] on icon "button" at bounding box center [96, 153] width 6 height 6
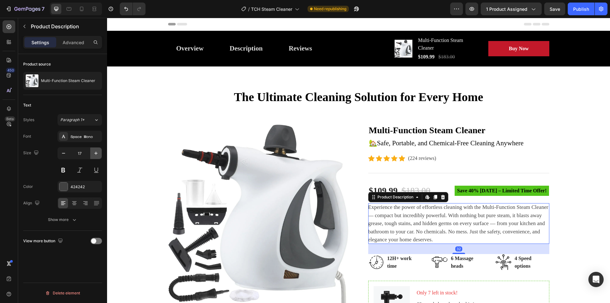
click at [94, 152] on icon "button" at bounding box center [96, 153] width 6 height 6
type input "18"
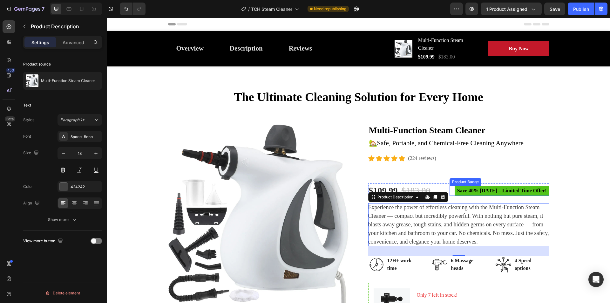
click at [491, 191] on pre "Save 40% [DATE] – Limited Time Offer!" at bounding box center [501, 190] width 95 height 10
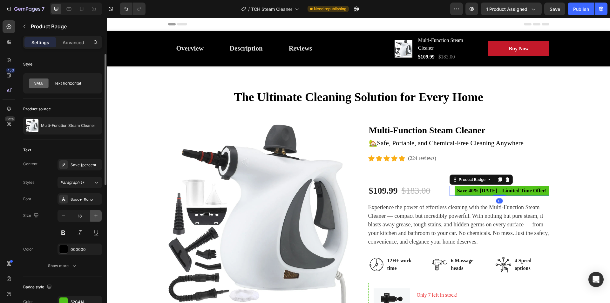
click at [97, 215] on icon "button" at bounding box center [96, 215] width 6 height 6
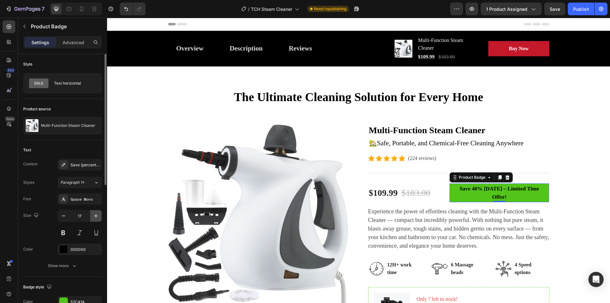
click at [97, 215] on icon "button" at bounding box center [96, 215] width 6 height 6
click at [65, 215] on icon "button" at bounding box center [63, 215] width 6 height 6
type input "17"
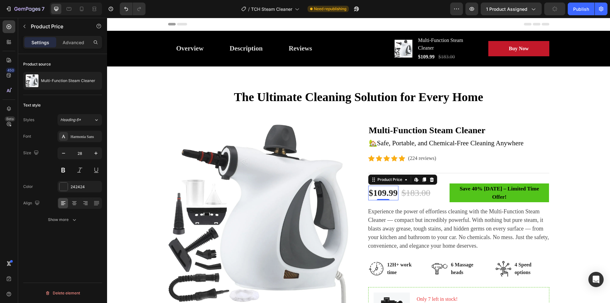
click at [378, 190] on div "$109.99" at bounding box center [383, 192] width 30 height 15
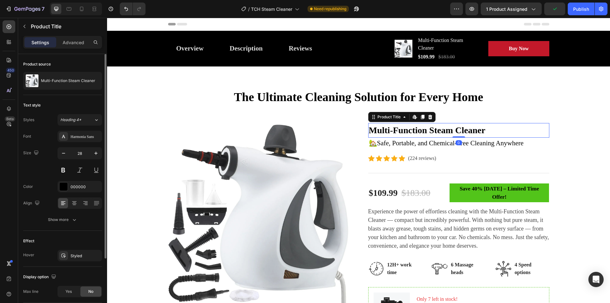
click at [430, 130] on h2 "Multi-Function Steam Cleaner" at bounding box center [458, 130] width 181 height 15
click at [97, 154] on icon "button" at bounding box center [96, 153] width 6 height 6
type input "30"
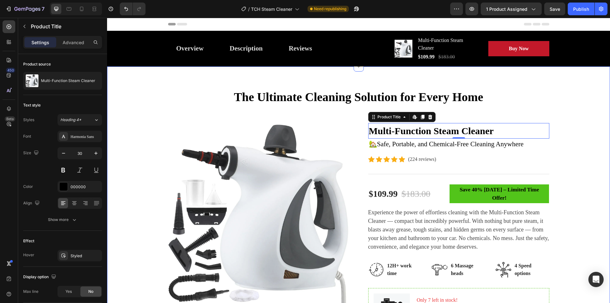
click at [584, 148] on div "The Ultimate Cleaning Solution for Every Home Heading Row Product Images Multi-…" at bounding box center [358, 276] width 493 height 375
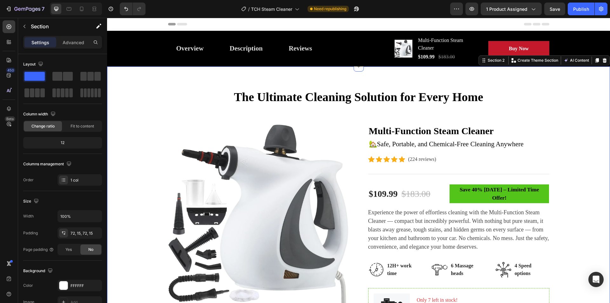
click at [584, 148] on div "The Ultimate Cleaning Solution for Every Home Heading Row Product Images Multi-…" at bounding box center [358, 276] width 493 height 375
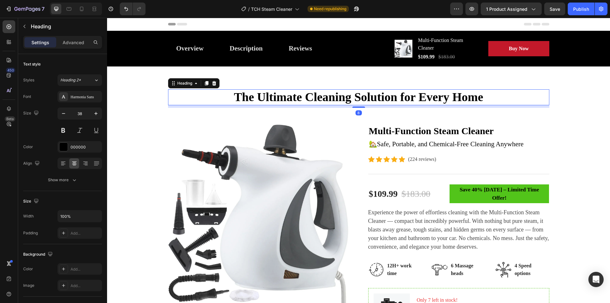
click at [363, 99] on h2 "The Ultimate Cleaning Solution for Every Home" at bounding box center [358, 97] width 381 height 16
click at [95, 113] on icon "button" at bounding box center [95, 113] width 3 height 3
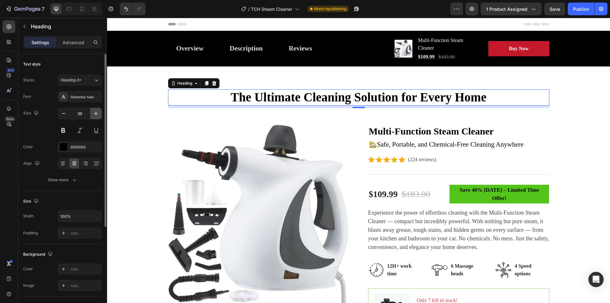
click at [95, 113] on icon "button" at bounding box center [95, 113] width 3 height 3
type input "40"
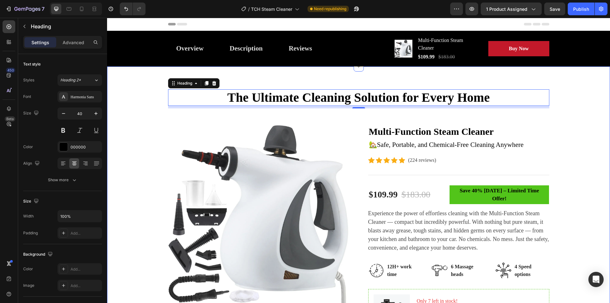
click at [590, 138] on div "The Ultimate Cleaning Solution for Every Home Heading 8 Row Product Images Mult…" at bounding box center [358, 277] width 493 height 376
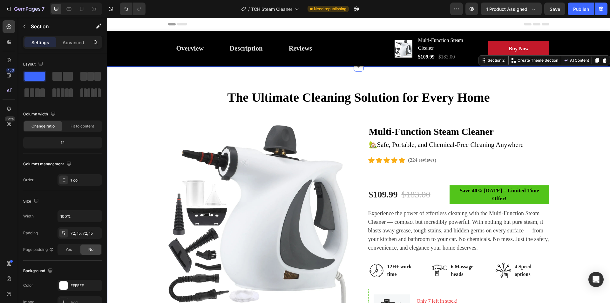
click at [590, 137] on div "The Ultimate Cleaning Solution for Every Home Heading Row Product Images Multi-…" at bounding box center [358, 277] width 493 height 376
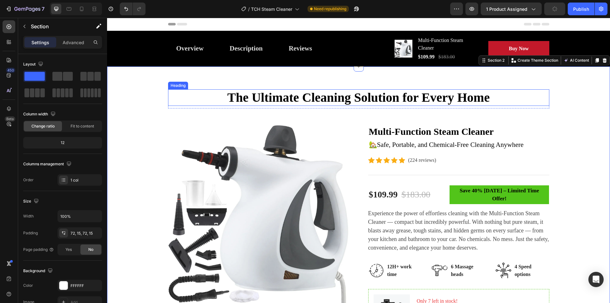
click at [228, 98] on h2 "The Ultimate Cleaning Solution for Every Home" at bounding box center [358, 97] width 381 height 17
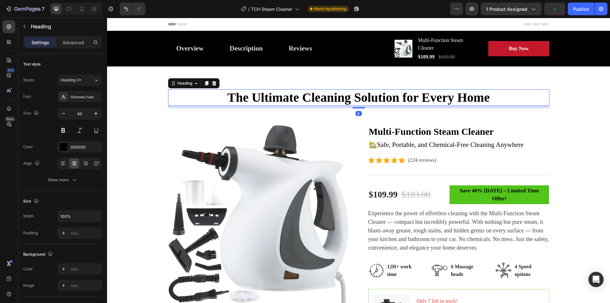
click at [220, 96] on h2 "The Ultimate Cleaning Solution for Every Home" at bounding box center [358, 97] width 381 height 17
click at [491, 98] on p "The Ultimate Cleaning Solution for Every Home" at bounding box center [359, 97] width 380 height 15
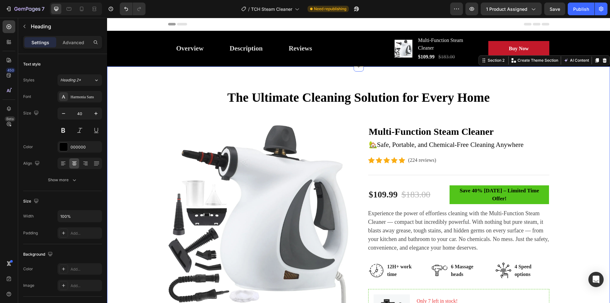
click at [577, 187] on div "The Ultimate Cleaning Solution for Every Home Heading Row Product Images Multi-…" at bounding box center [358, 277] width 493 height 376
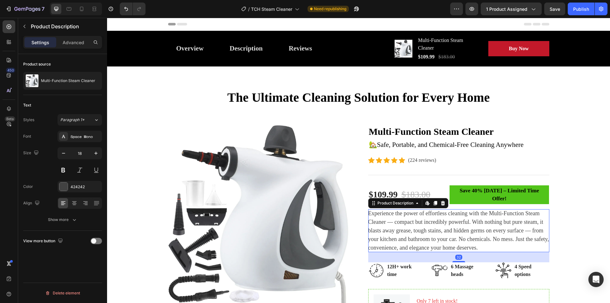
click at [476, 229] on div "Experience the power of effortless cleaning with the Multi-Function Steam Clean…" at bounding box center [458, 230] width 181 height 43
click at [94, 154] on icon "button" at bounding box center [96, 153] width 6 height 6
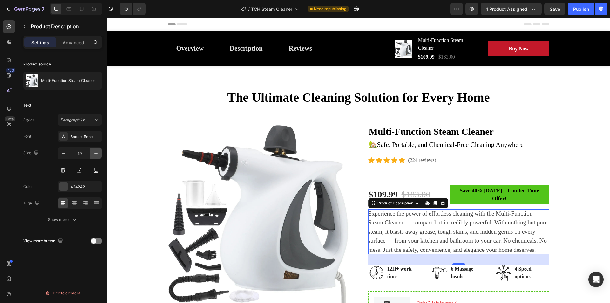
click at [95, 153] on icon "button" at bounding box center [95, 152] width 3 height 3
type input "20"
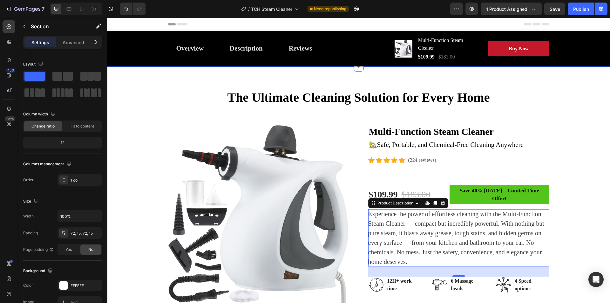
click at [573, 208] on div "The Ultimate Cleaning Solution for Every Home Heading Row Product Images Multi-…" at bounding box center [358, 284] width 493 height 390
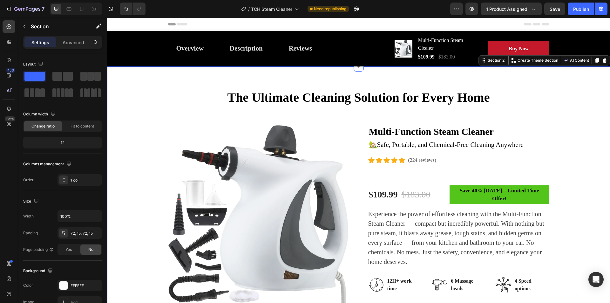
click at [574, 208] on div "The Ultimate Cleaning Solution for Every Home Heading Row Product Images Multi-…" at bounding box center [358, 284] width 493 height 390
click at [441, 144] on p "🏡Safe, Portable, and Chemical-Free Cleaning Anywhere" at bounding box center [459, 145] width 180 height 10
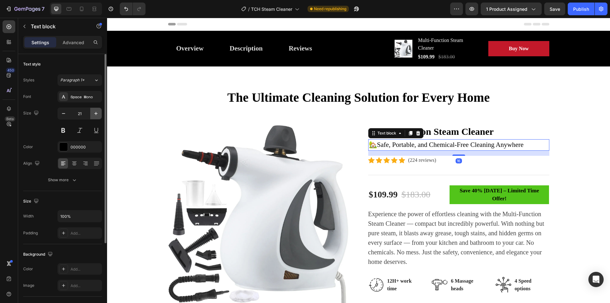
click at [91, 114] on button "button" at bounding box center [95, 113] width 11 height 11
type input "22"
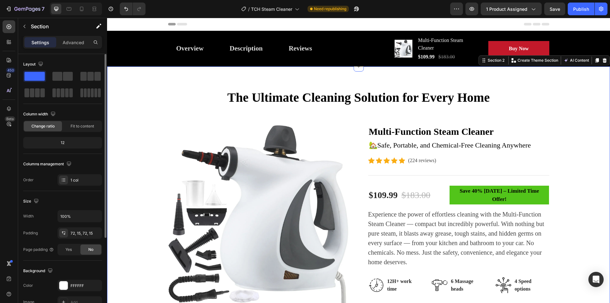
click at [585, 137] on div "The Ultimate Cleaning Solution for Every Home Heading Row Product Images Multi-…" at bounding box center [358, 284] width 493 height 391
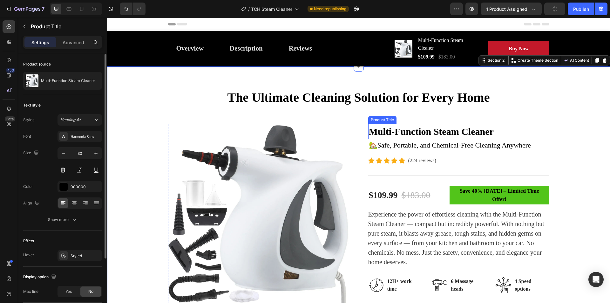
click at [435, 130] on h2 "Multi-Function Steam Cleaner" at bounding box center [458, 132] width 181 height 16
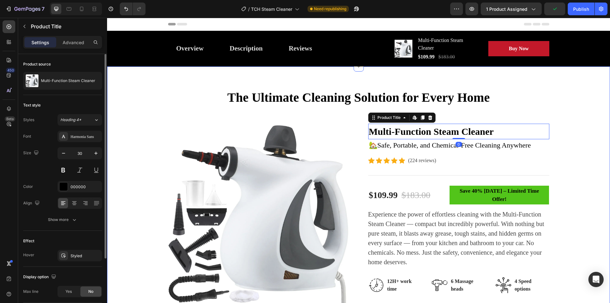
click at [581, 159] on div "The Ultimate Cleaning Solution for Every Home Heading Row Product Images Multi-…" at bounding box center [358, 284] width 493 height 391
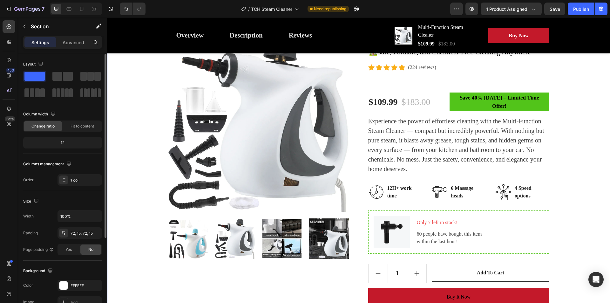
scroll to position [95, 0]
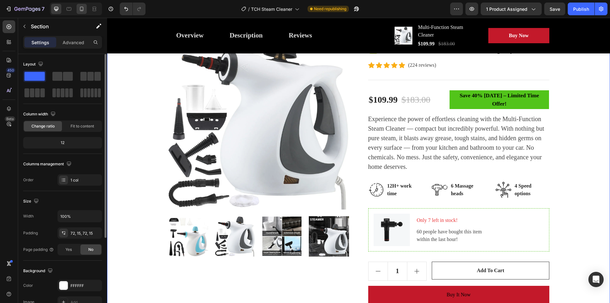
click at [77, 8] on div at bounding box center [82, 9] width 10 height 10
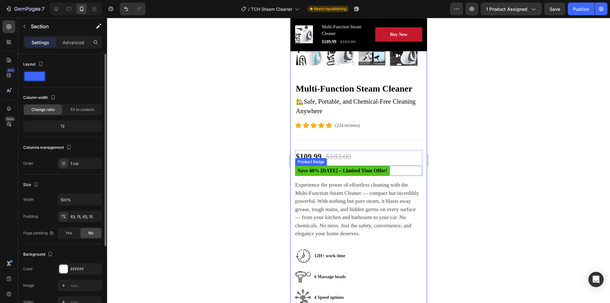
scroll to position [222, 0]
click at [473, 161] on div at bounding box center [358, 160] width 503 height 285
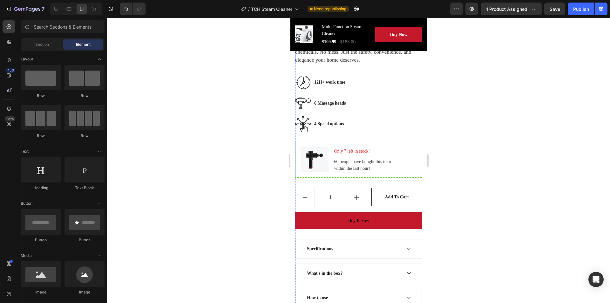
scroll to position [413, 0]
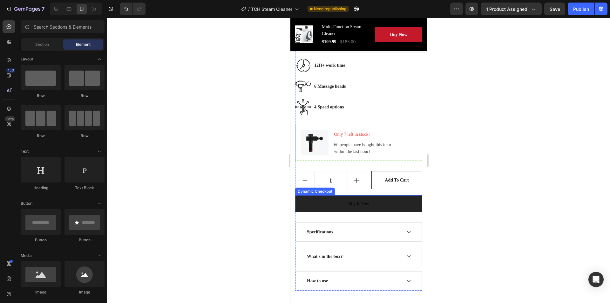
click at [334, 196] on button "Buy it now" at bounding box center [358, 203] width 127 height 17
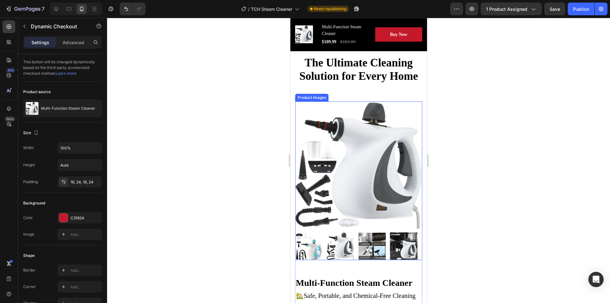
scroll to position [0, 0]
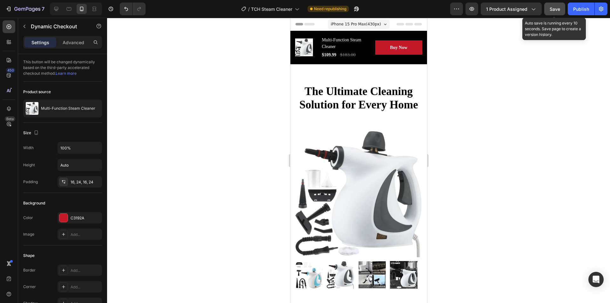
click at [552, 8] on span "Save" at bounding box center [554, 8] width 10 height 5
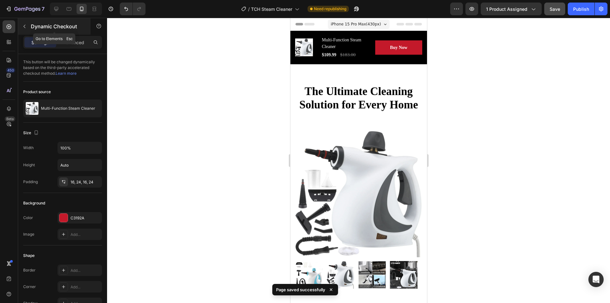
click at [27, 26] on icon "button" at bounding box center [24, 26] width 5 height 5
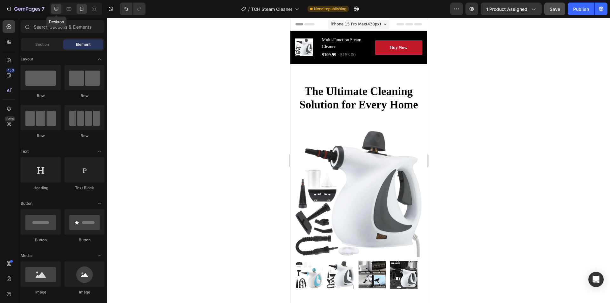
click at [57, 8] on icon at bounding box center [56, 9] width 6 height 6
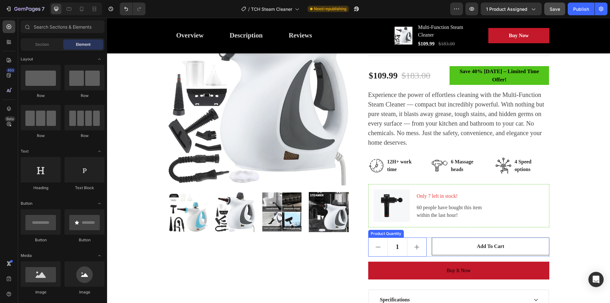
scroll to position [159, 0]
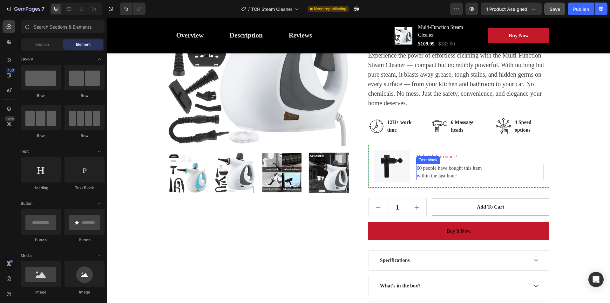
click at [446, 164] on p "60 people have bought this item within the last hour!" at bounding box center [480, 171] width 126 height 15
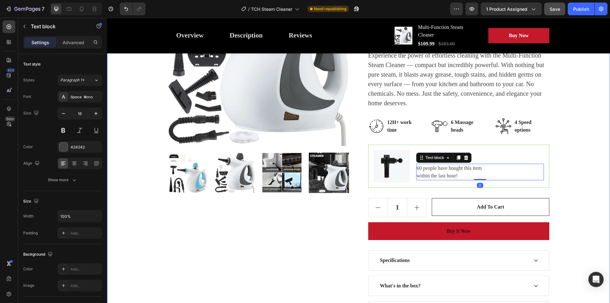
click at [589, 155] on div "The Ultimate Cleaning Solution for Every Home Heading Row Product Images Multi-…" at bounding box center [358, 125] width 493 height 391
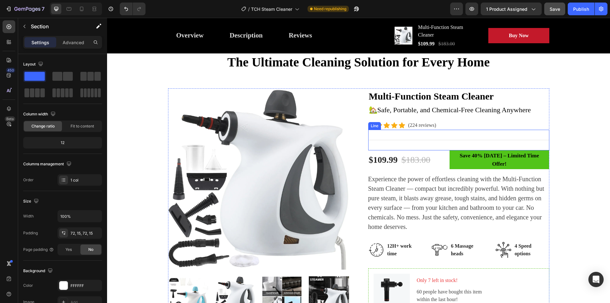
scroll to position [127, 0]
